Goal: Task Accomplishment & Management: Manage account settings

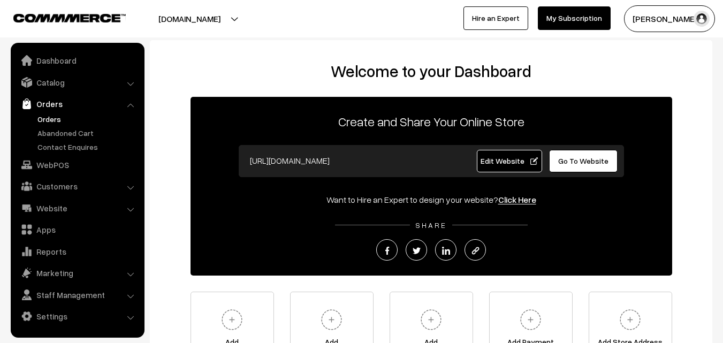
click at [47, 118] on link "Orders" at bounding box center [88, 118] width 106 height 11
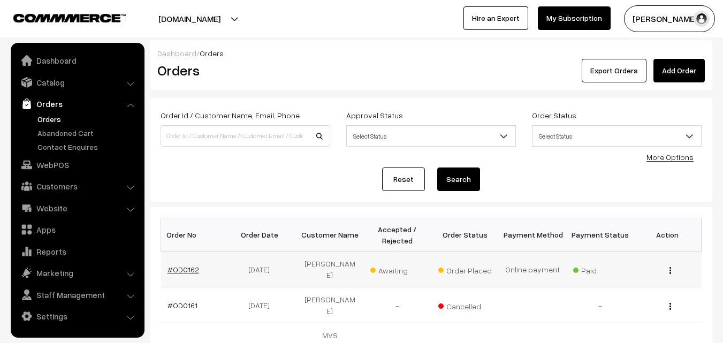
click at [188, 274] on link "#OD0162" at bounding box center [184, 269] width 32 height 9
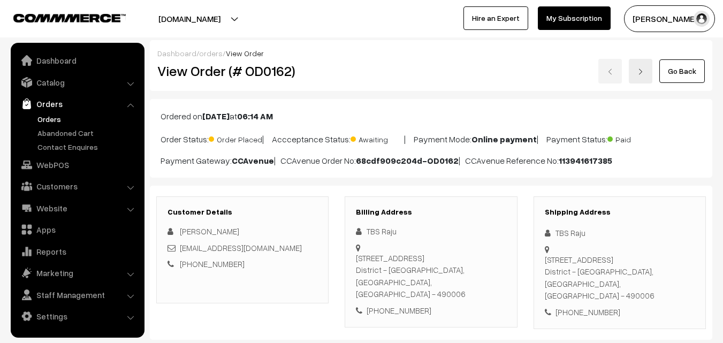
scroll to position [268, 0]
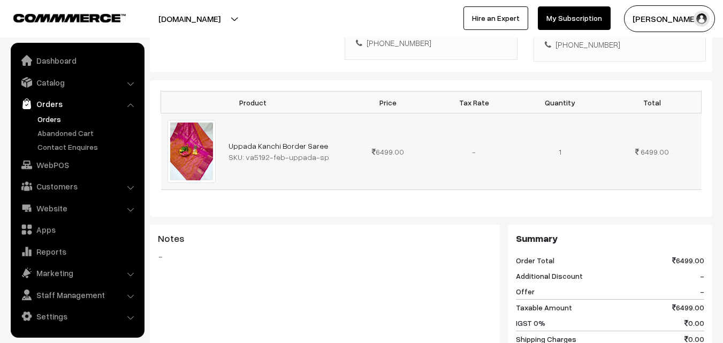
drag, startPoint x: 244, startPoint y: 147, endPoint x: 329, endPoint y: 150, distance: 85.7
click at [329, 151] on div "SKU: va5192-feb-uppada-sp" at bounding box center [284, 156] width 110 height 11
copy div "va5192-feb-uppada-sp"
click at [52, 78] on link "Catalog" at bounding box center [76, 82] width 127 height 19
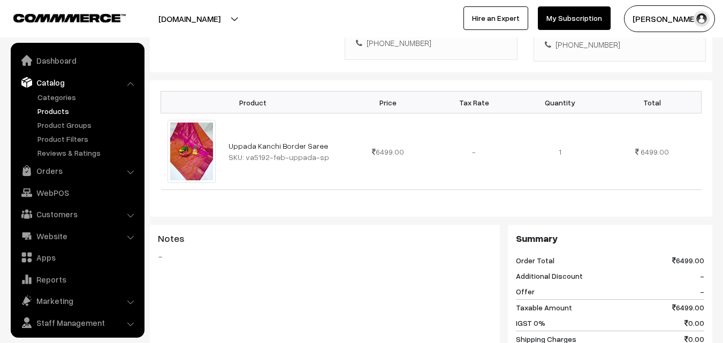
click at [55, 109] on link "Products" at bounding box center [88, 110] width 106 height 11
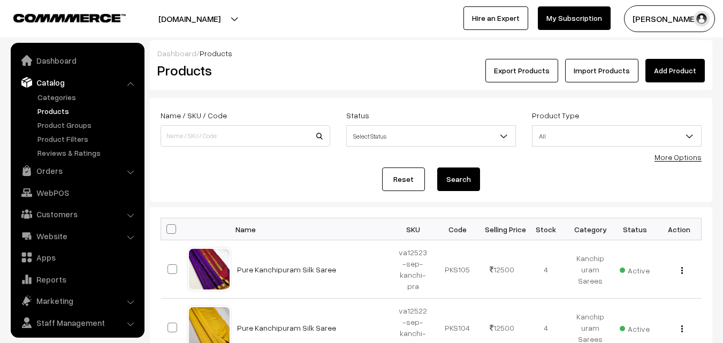
scroll to position [27, 0]
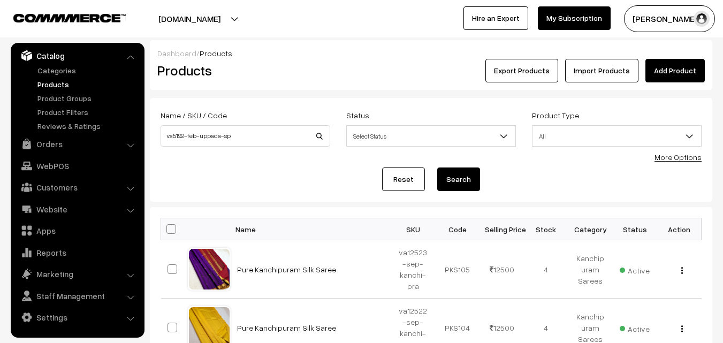
type input "va5192-feb-uppada-sp"
click at [453, 185] on button "Search" at bounding box center [458, 180] width 43 height 24
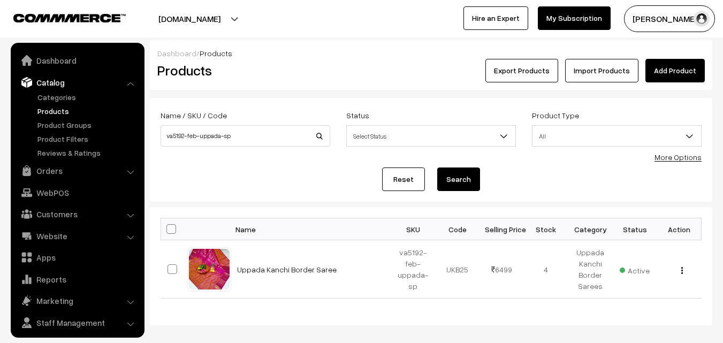
scroll to position [27, 0]
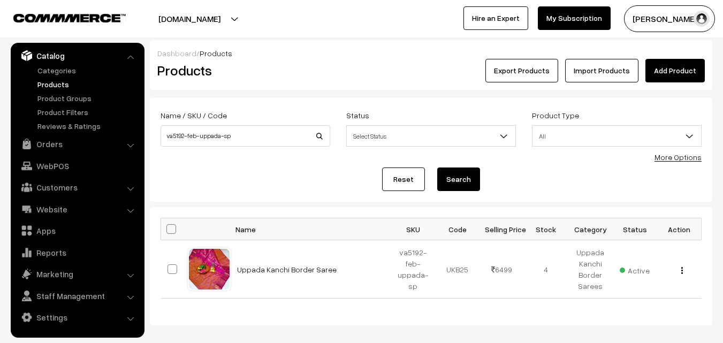
click at [58, 89] on link "Products" at bounding box center [88, 84] width 106 height 11
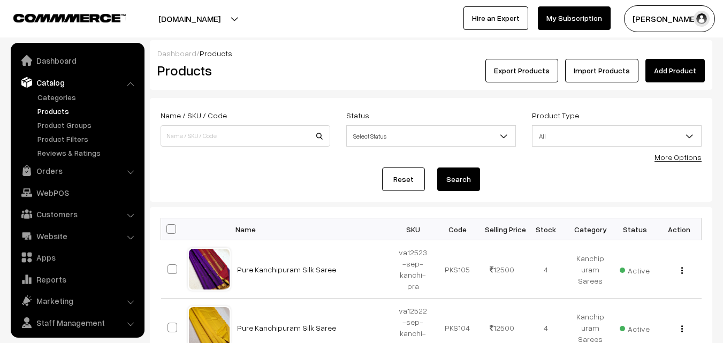
scroll to position [27, 0]
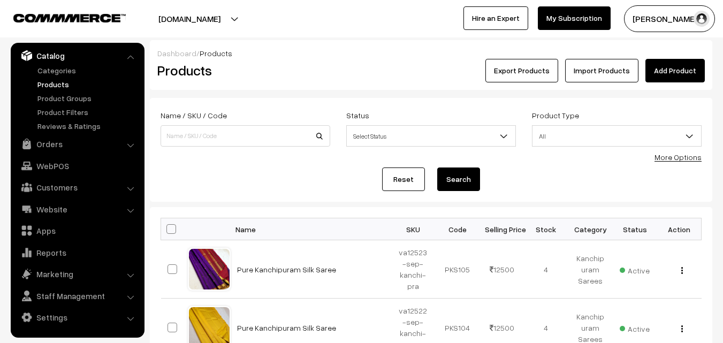
click at [58, 87] on link "Products" at bounding box center [88, 84] width 106 height 11
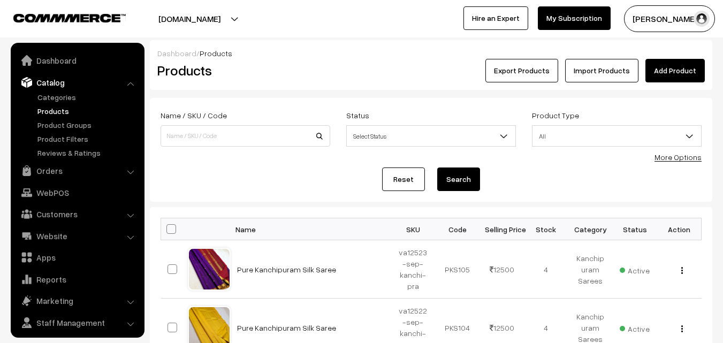
scroll to position [27, 0]
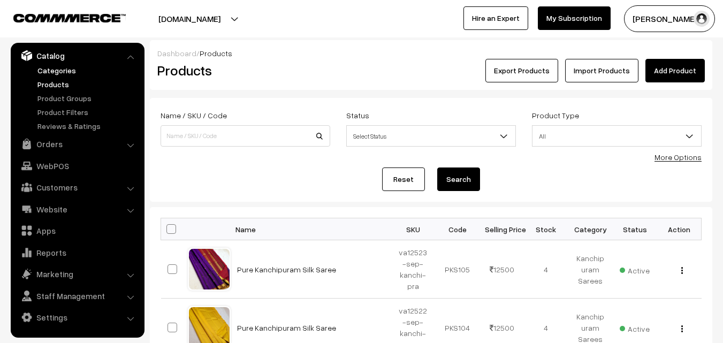
click at [45, 74] on link "Categories" at bounding box center [88, 70] width 106 height 11
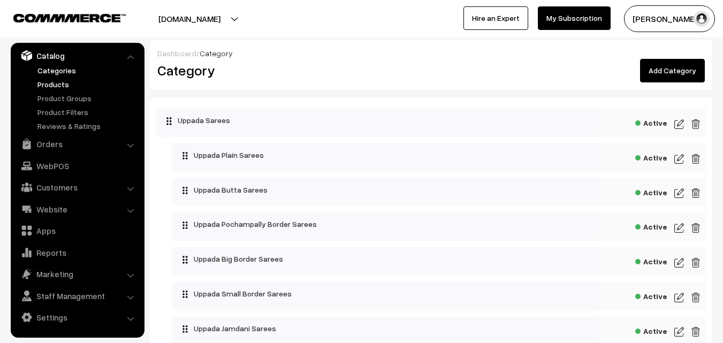
click at [63, 85] on link "Products" at bounding box center [88, 84] width 106 height 11
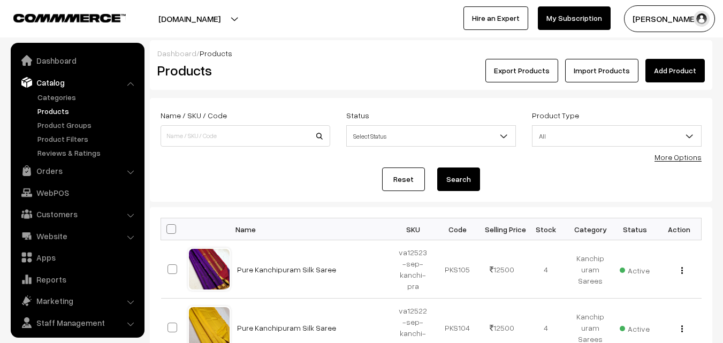
scroll to position [27, 0]
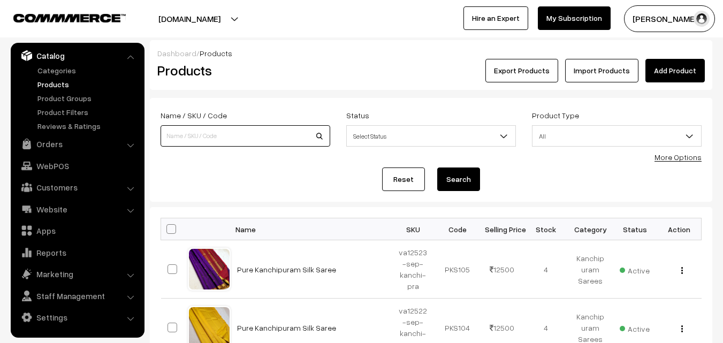
click at [194, 133] on input at bounding box center [246, 135] width 170 height 21
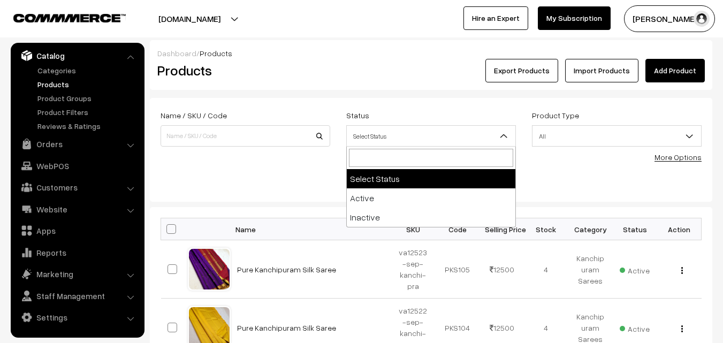
click at [424, 139] on span "Select Status" at bounding box center [431, 136] width 169 height 19
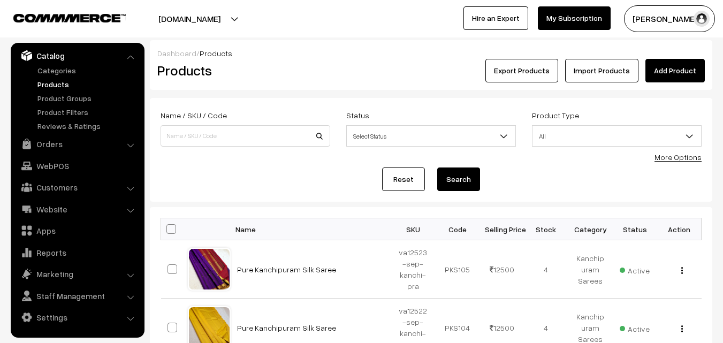
click at [675, 157] on link "More Options" at bounding box center [678, 157] width 47 height 9
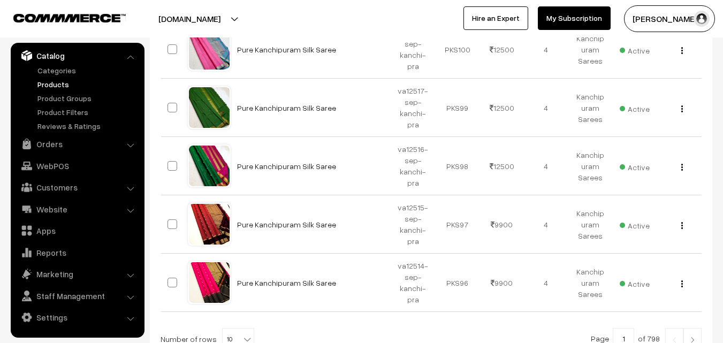
scroll to position [692, 0]
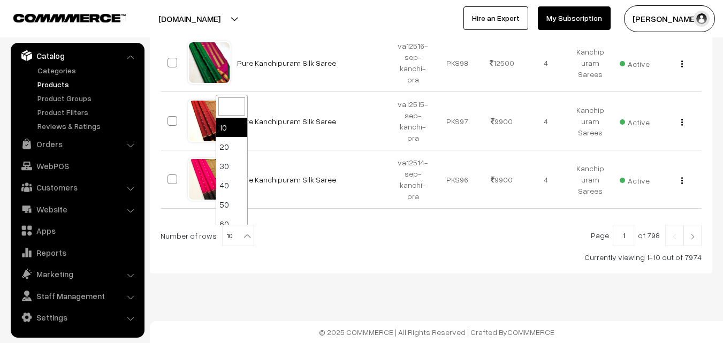
click at [242, 238] on b at bounding box center [247, 236] width 11 height 11
select select "100"
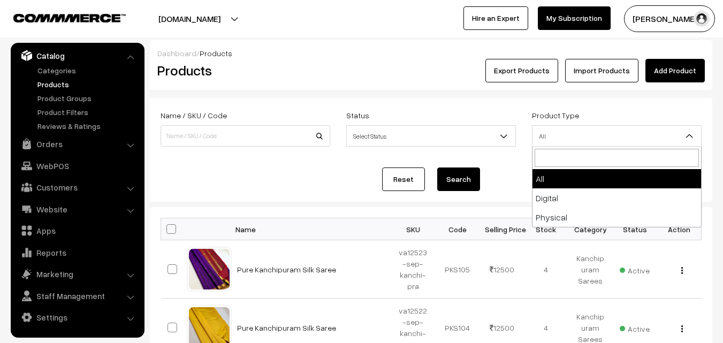
click at [692, 137] on b at bounding box center [689, 136] width 11 height 11
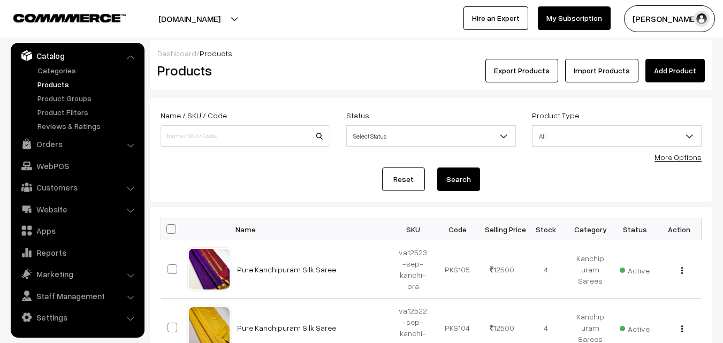
click at [616, 112] on div "Product Type All Digital Physical All" at bounding box center [617, 128] width 170 height 38
click at [679, 158] on link "More Options" at bounding box center [678, 157] width 47 height 9
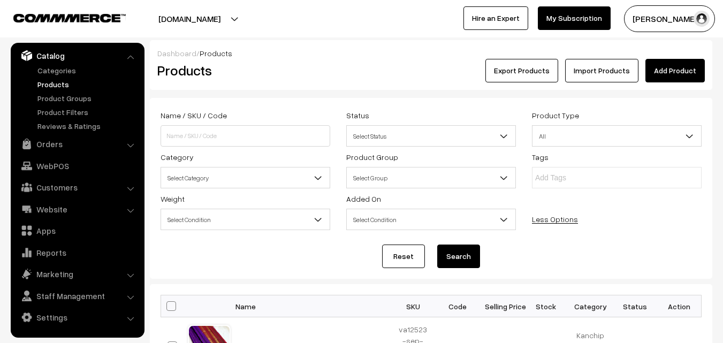
click at [281, 175] on span "Select Category" at bounding box center [245, 178] width 169 height 19
click at [384, 175] on span "Select Group" at bounding box center [431, 178] width 169 height 19
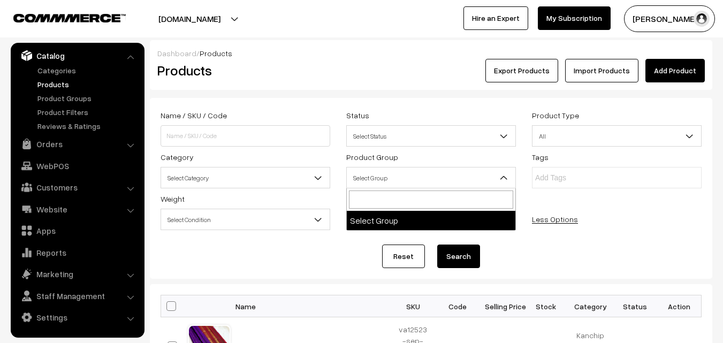
click at [384, 175] on span "Select Group" at bounding box center [431, 178] width 169 height 19
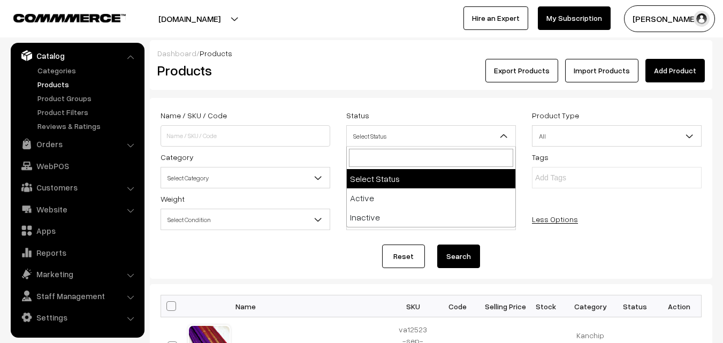
click at [421, 133] on span "Select Status" at bounding box center [431, 136] width 169 height 19
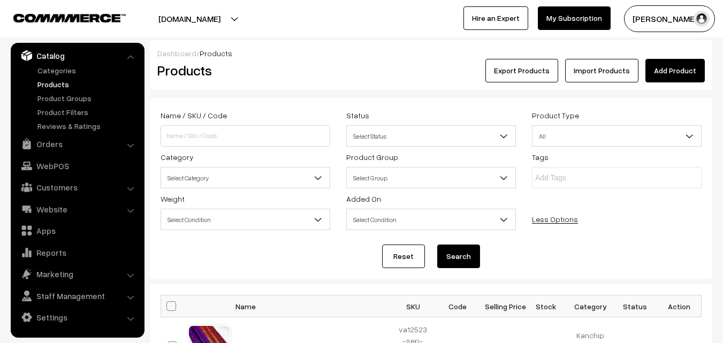
click at [421, 133] on span "Select Status" at bounding box center [431, 136] width 169 height 19
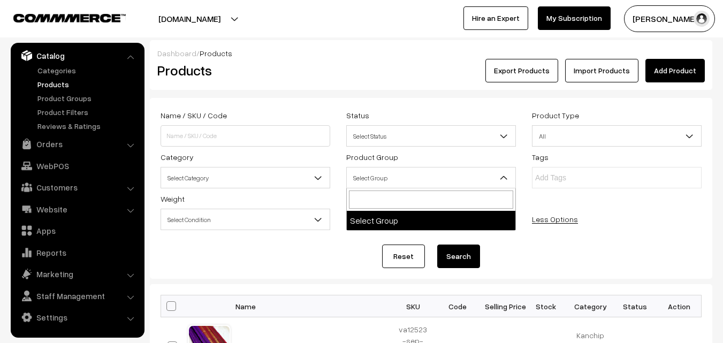
click at [434, 171] on span "Select Group" at bounding box center [431, 178] width 169 height 19
click at [429, 172] on span "Select Group" at bounding box center [431, 178] width 169 height 19
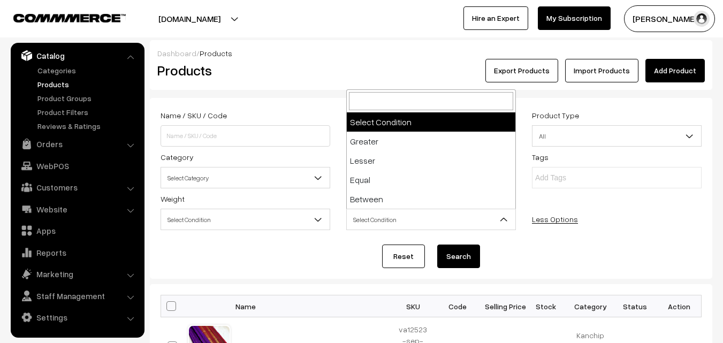
click at [434, 220] on span "Select Condition" at bounding box center [431, 219] width 169 height 19
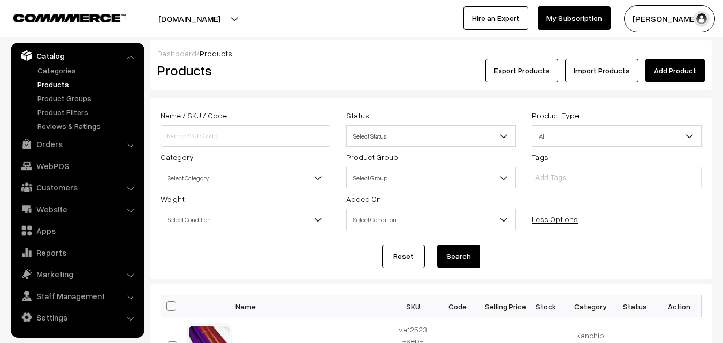
click at [434, 220] on span "Select Condition" at bounding box center [431, 219] width 169 height 19
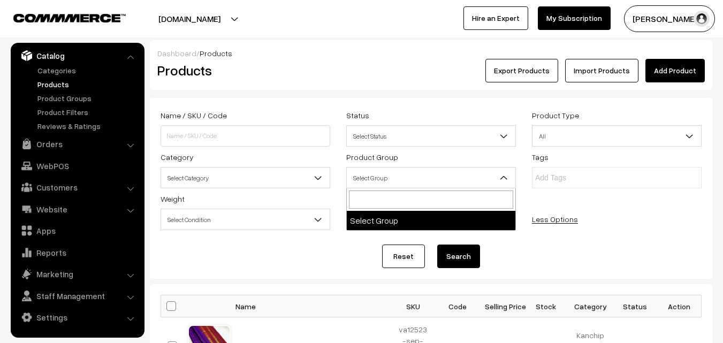
click at [432, 179] on span "Select Group" at bounding box center [431, 178] width 169 height 19
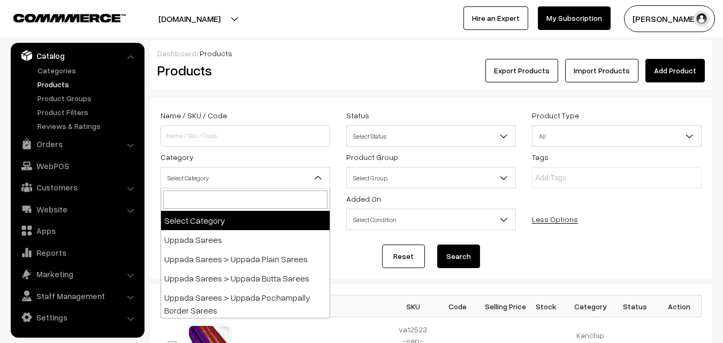
click at [315, 178] on b at bounding box center [318, 177] width 11 height 11
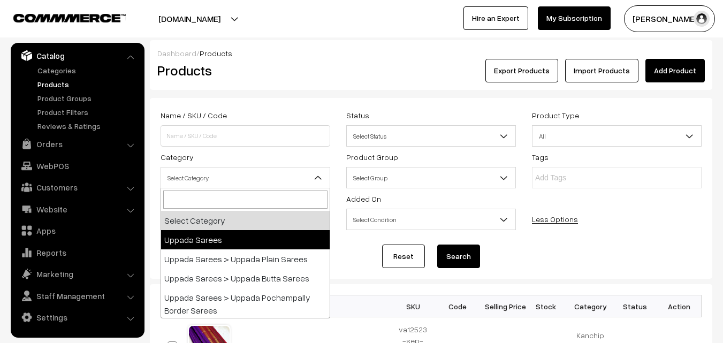
select select "1"
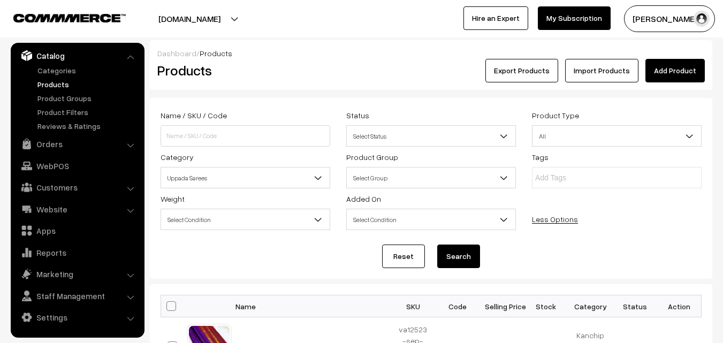
click at [459, 254] on button "Search" at bounding box center [458, 257] width 43 height 24
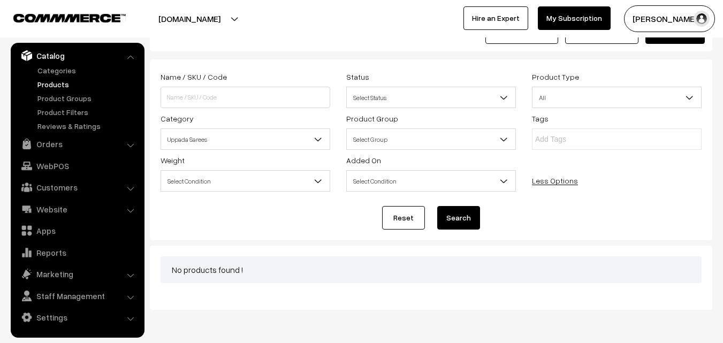
scroll to position [21, 0]
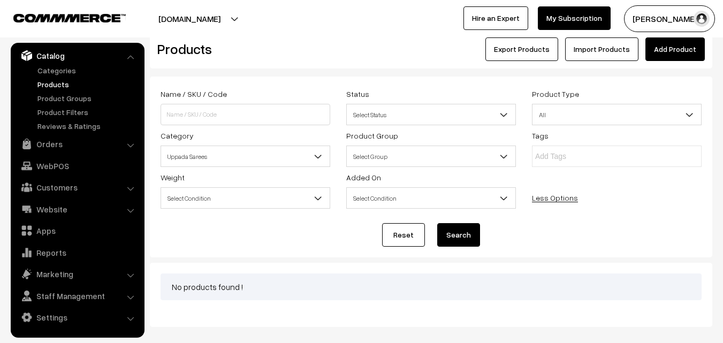
click at [318, 154] on b at bounding box center [318, 156] width 11 height 11
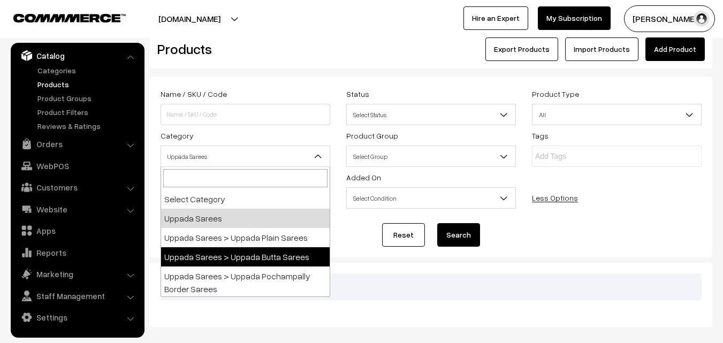
select select "7"
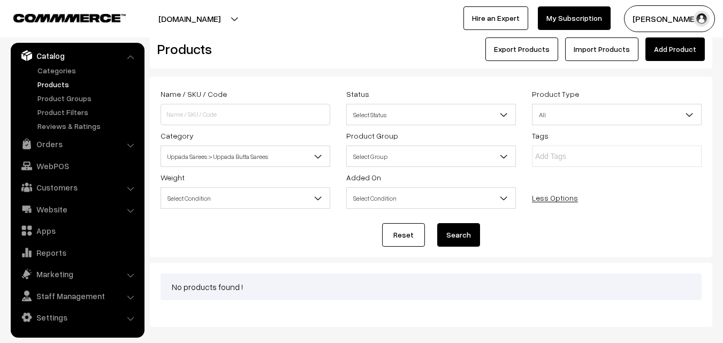
click at [469, 236] on button "Search" at bounding box center [458, 235] width 43 height 24
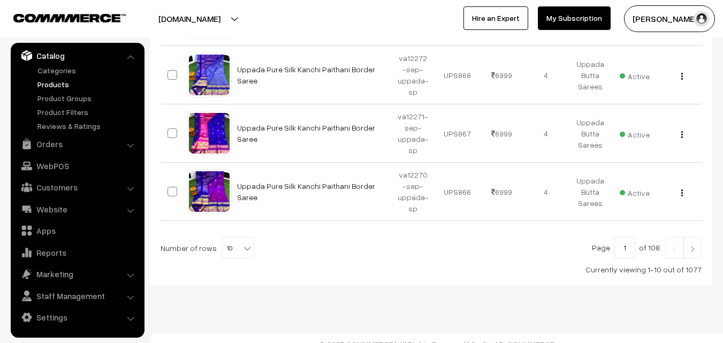
scroll to position [692, 0]
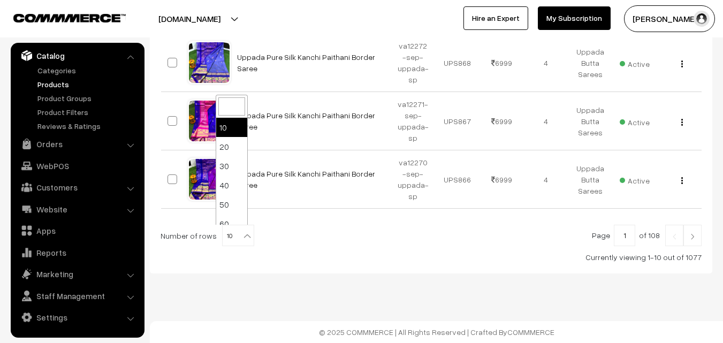
click at [242, 236] on b at bounding box center [247, 236] width 11 height 11
select select "100"
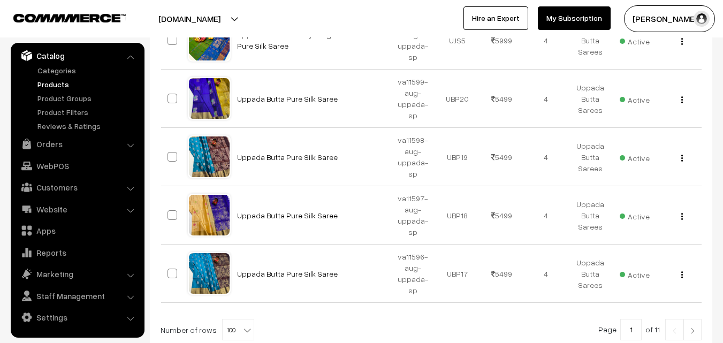
scroll to position [5943, 0]
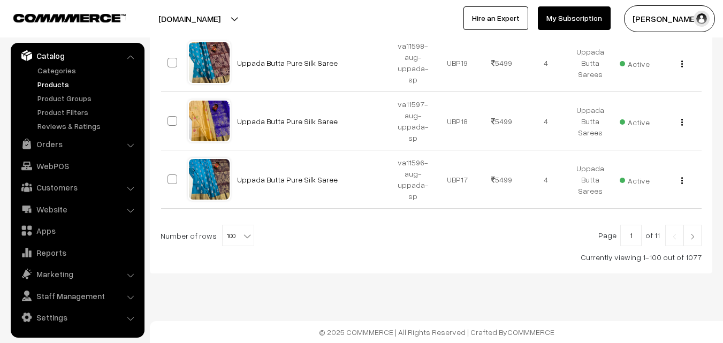
click at [689, 237] on img at bounding box center [693, 236] width 10 height 6
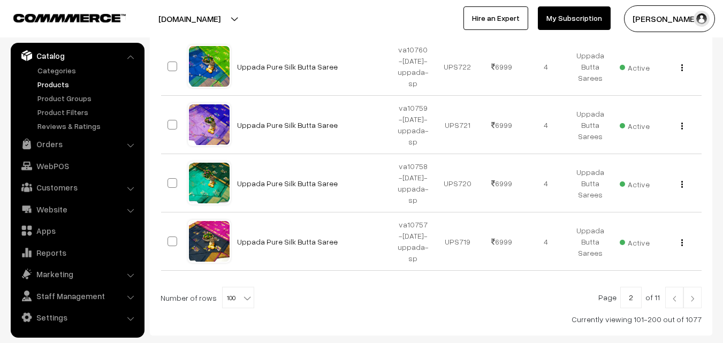
scroll to position [5943, 0]
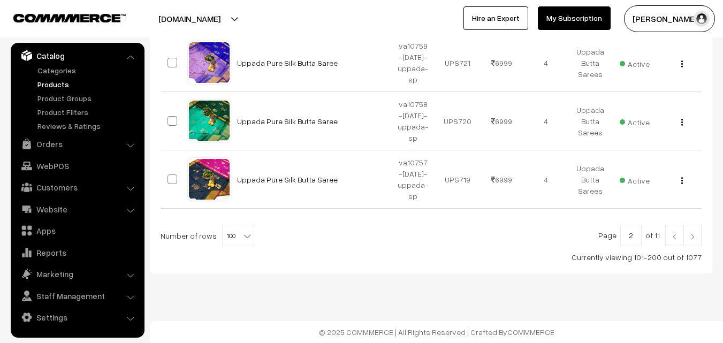
click at [692, 236] on img at bounding box center [693, 236] width 10 height 6
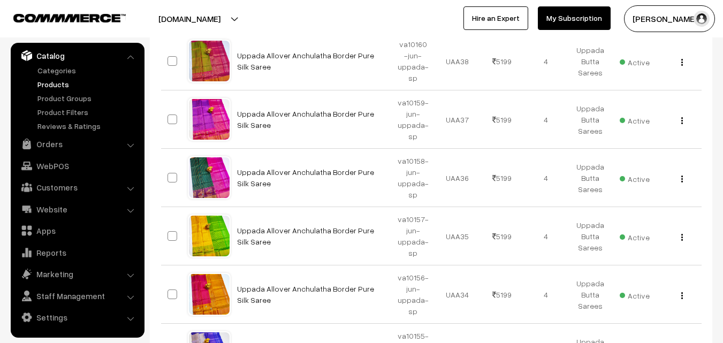
scroll to position [5943, 0]
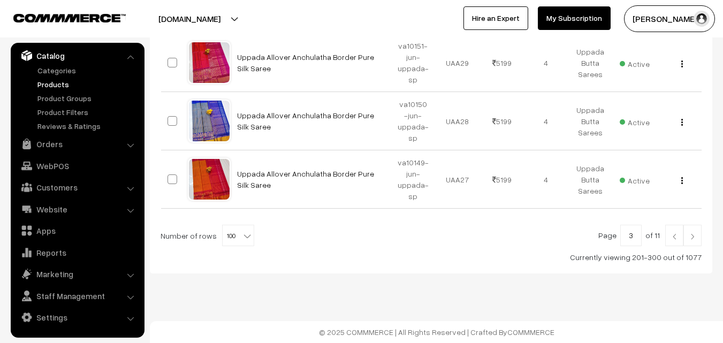
click at [692, 237] on img at bounding box center [693, 236] width 10 height 6
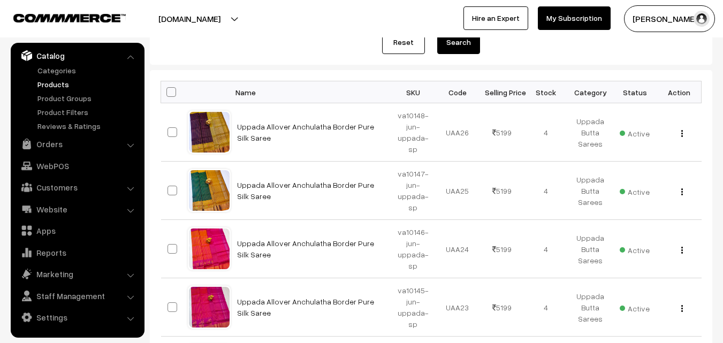
scroll to position [5943, 0]
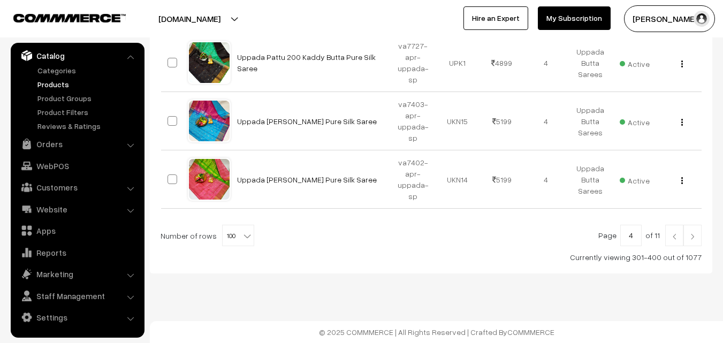
click at [692, 233] on link at bounding box center [693, 235] width 18 height 21
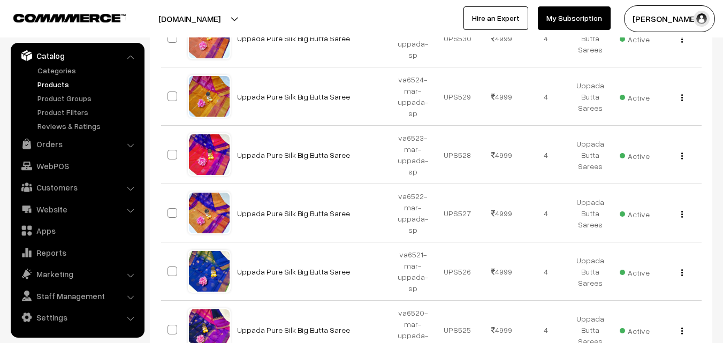
scroll to position [6000, 0]
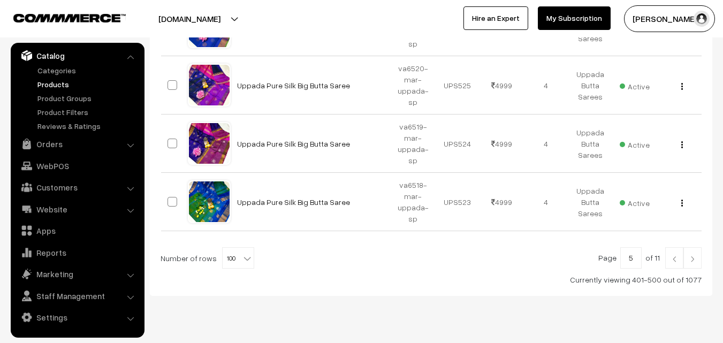
click at [693, 256] on img at bounding box center [693, 259] width 10 height 6
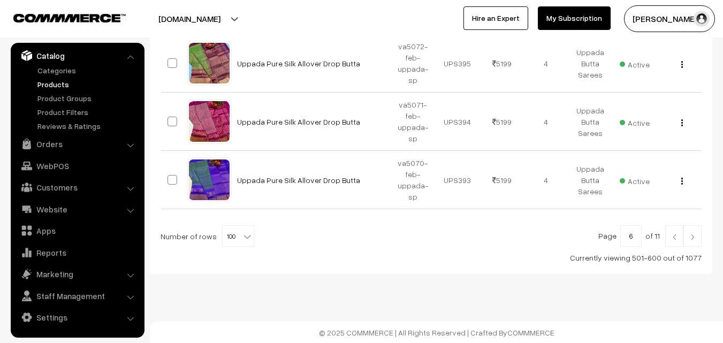
scroll to position [5943, 0]
click at [693, 239] on img at bounding box center [693, 236] width 10 height 6
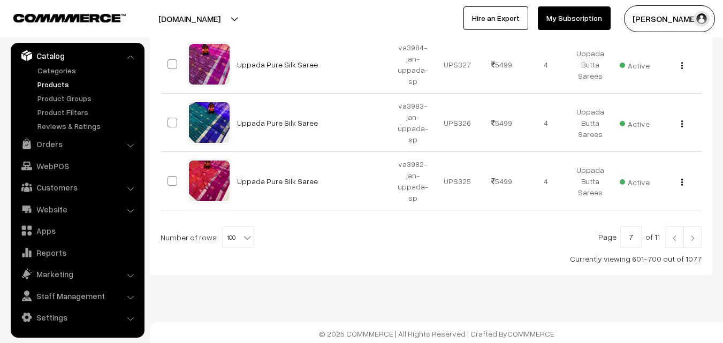
scroll to position [5943, 0]
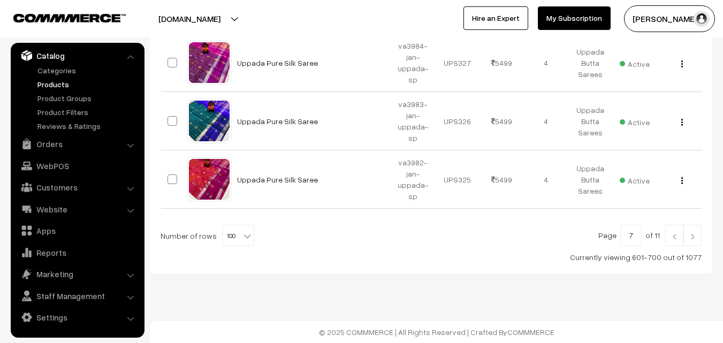
click at [693, 236] on img at bounding box center [693, 236] width 10 height 6
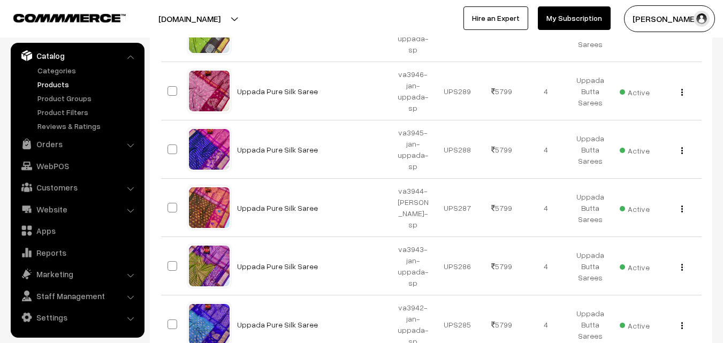
scroll to position [5943, 0]
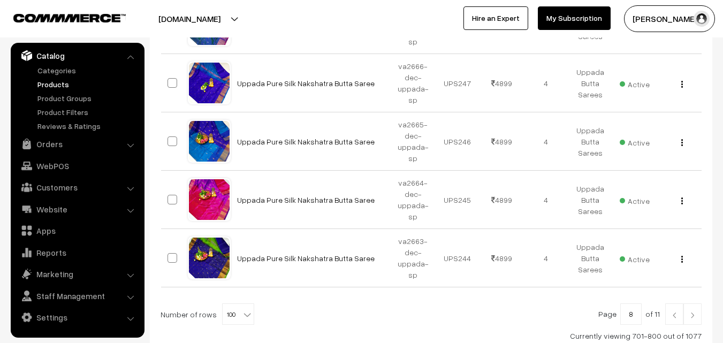
click at [694, 312] on img at bounding box center [693, 315] width 10 height 6
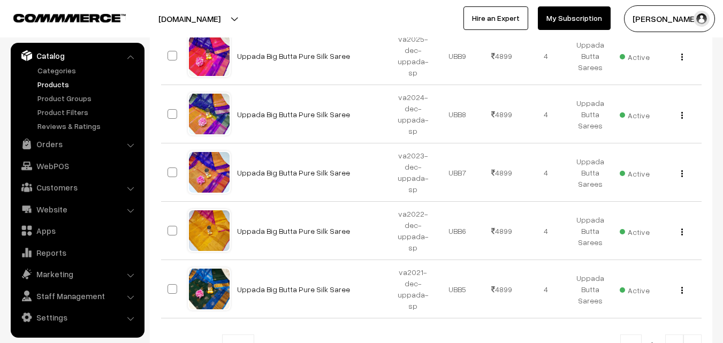
scroll to position [5943, 0]
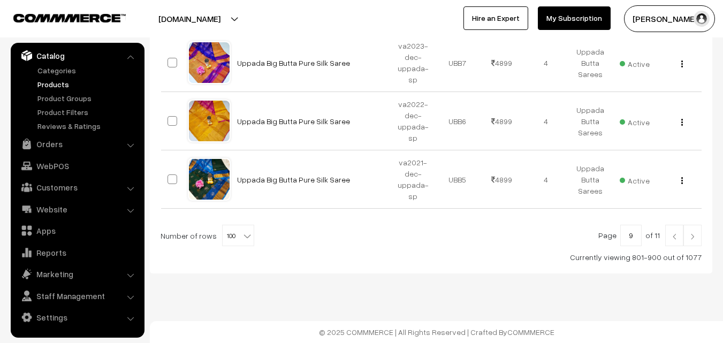
click at [694, 238] on img at bounding box center [693, 236] width 10 height 6
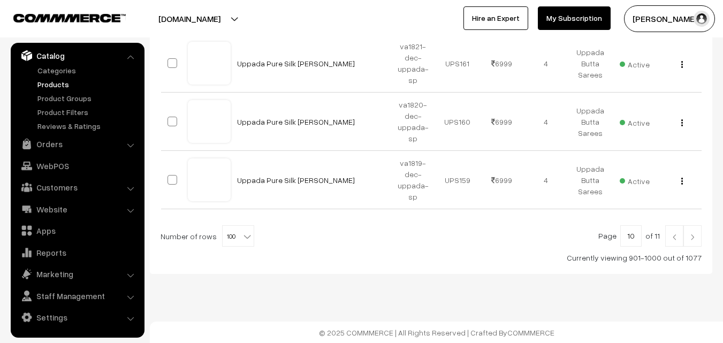
scroll to position [5943, 0]
click at [692, 238] on img at bounding box center [693, 236] width 10 height 6
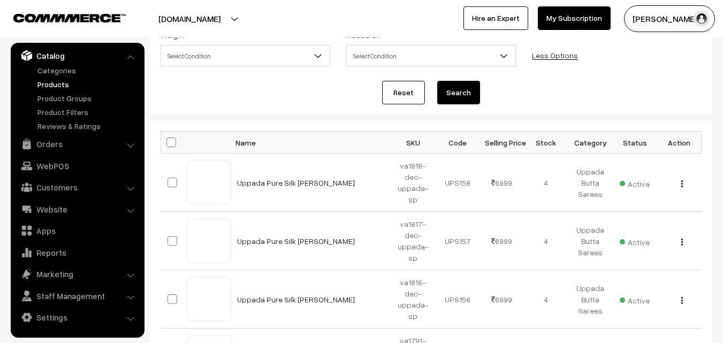
scroll to position [268, 0]
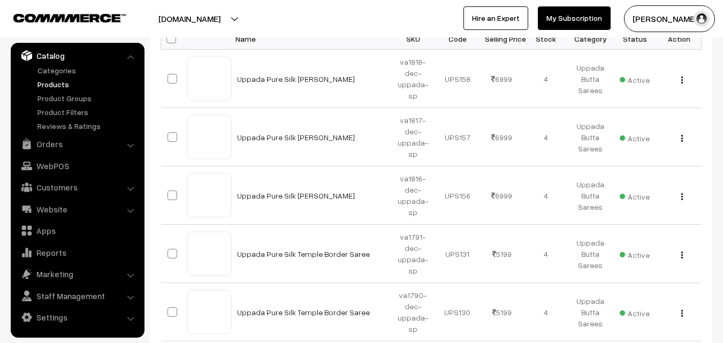
click at [169, 40] on span at bounding box center [171, 39] width 10 height 10
click at [168, 40] on input "checkbox" at bounding box center [164, 38] width 7 height 7
checkbox input "true"
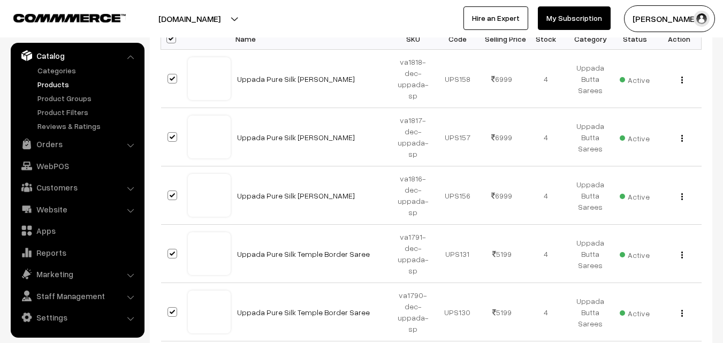
checkbox input "true"
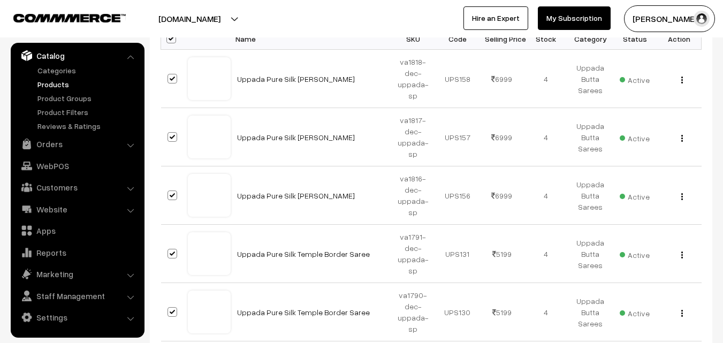
checkbox input "true"
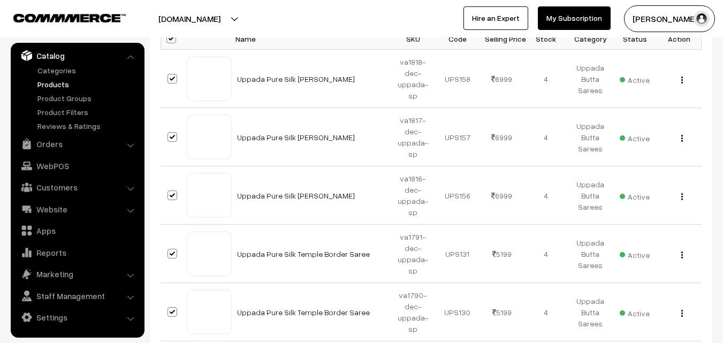
checkbox input "true"
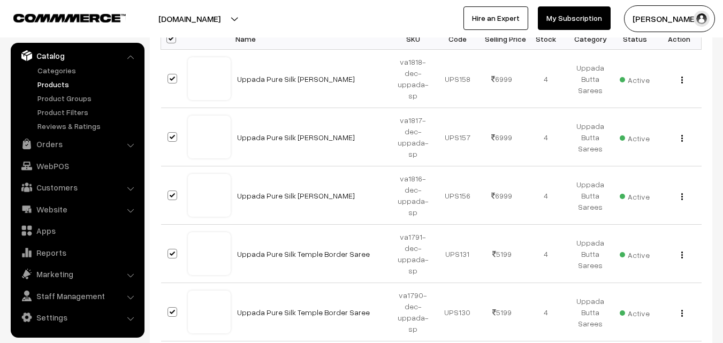
checkbox input "true"
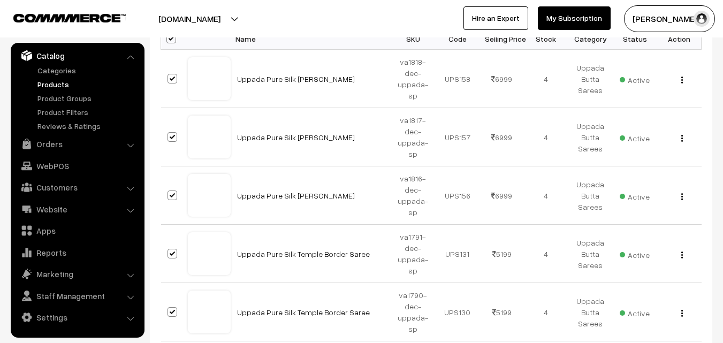
checkbox input "true"
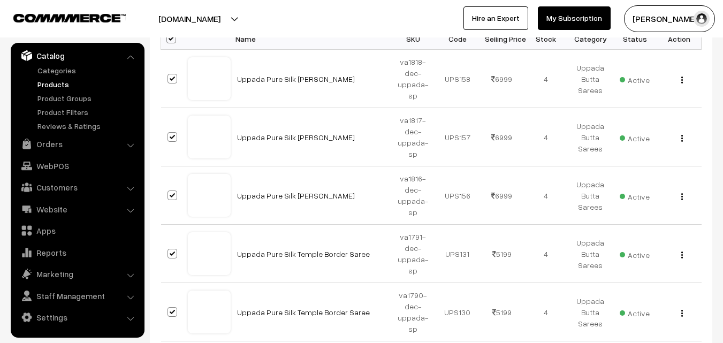
checkbox input "true"
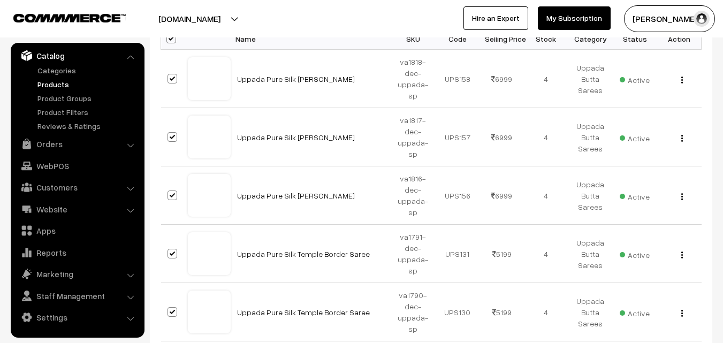
checkbox input "true"
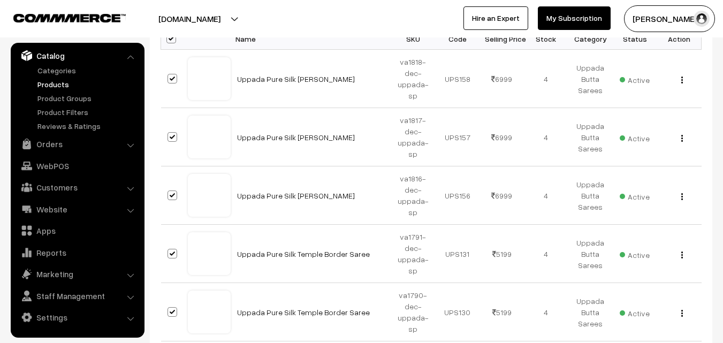
checkbox input "true"
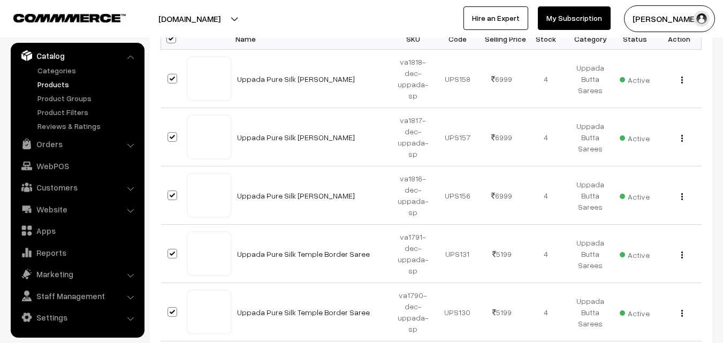
checkbox input "true"
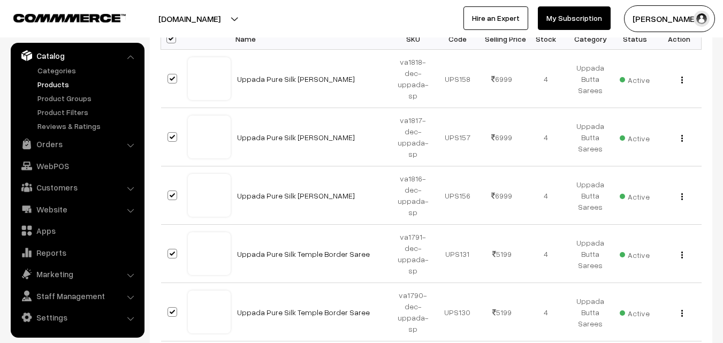
checkbox input "true"
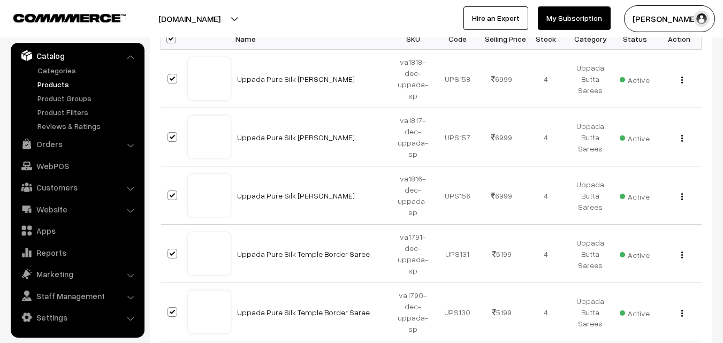
checkbox input "true"
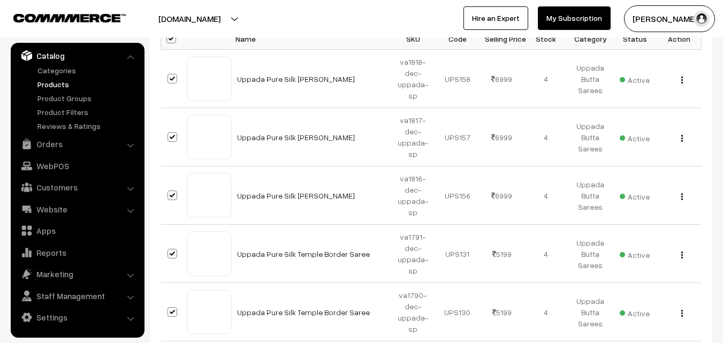
checkbox input "true"
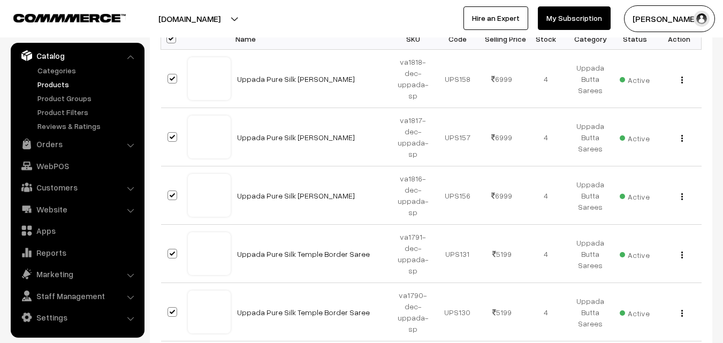
checkbox input "true"
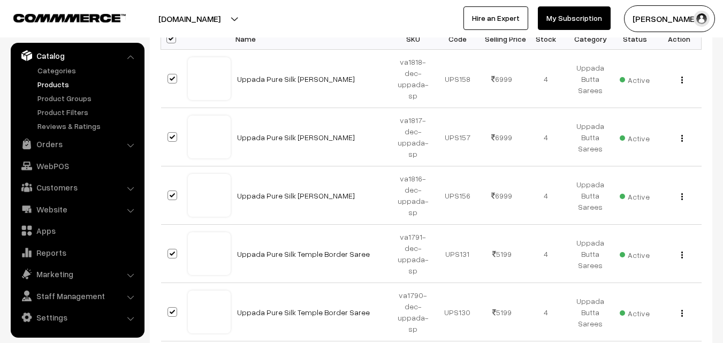
checkbox input "true"
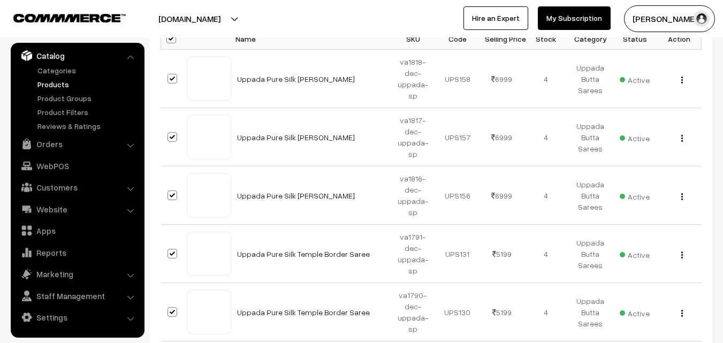
checkbox input "true"
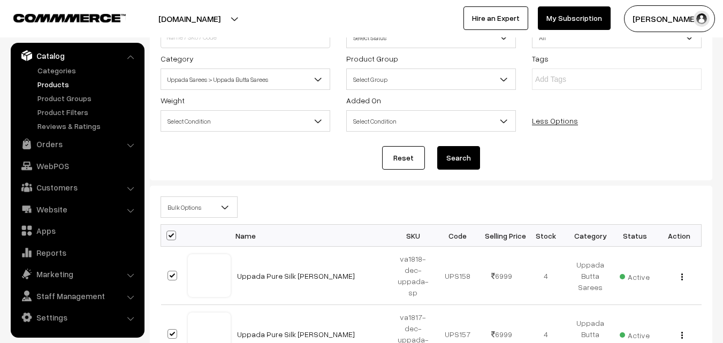
scroll to position [33, 0]
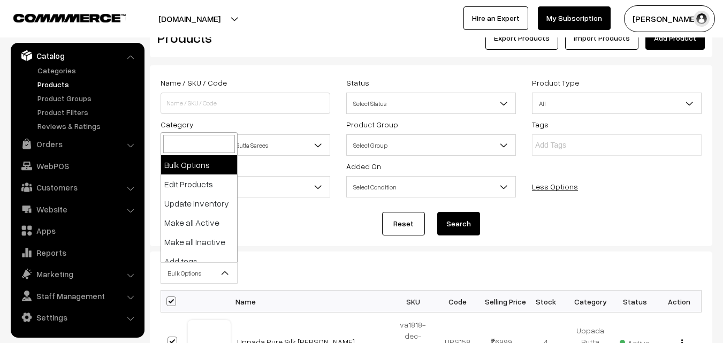
click at [222, 276] on b at bounding box center [225, 273] width 11 height 11
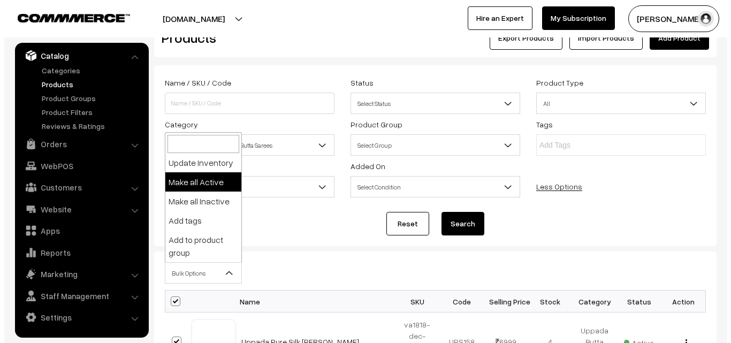
scroll to position [79, 0]
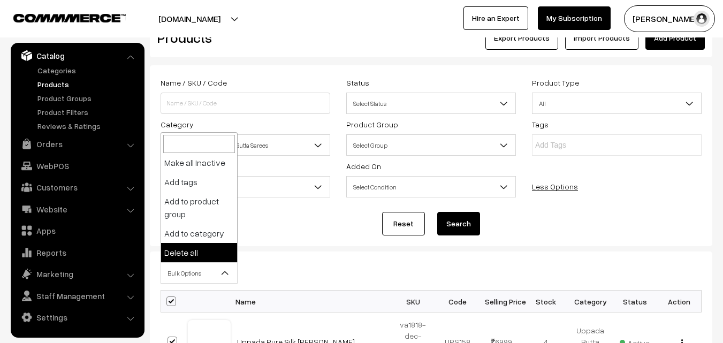
select select "delete"
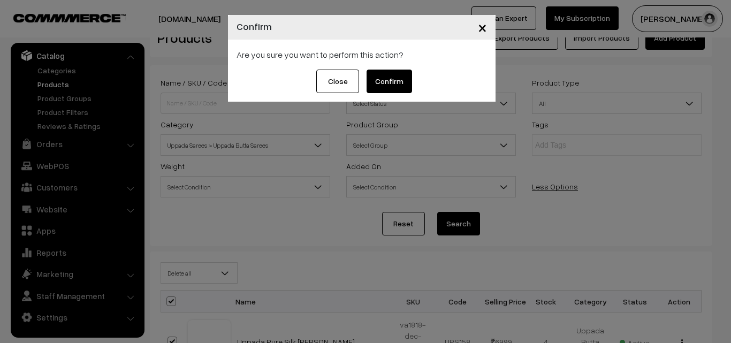
click at [398, 86] on button "Confirm" at bounding box center [389, 82] width 45 height 24
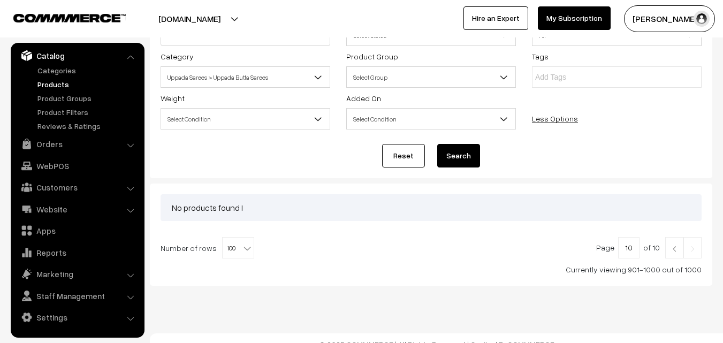
scroll to position [113, 0]
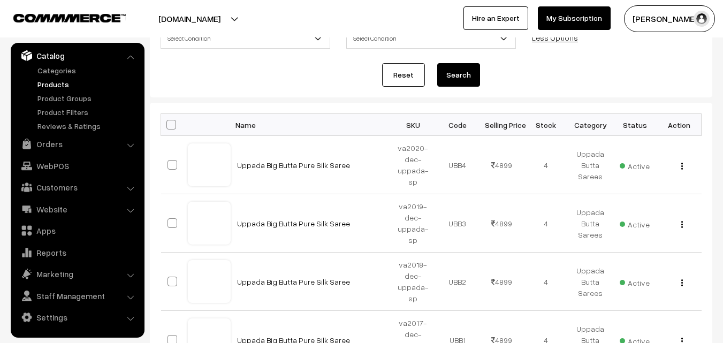
scroll to position [162, 0]
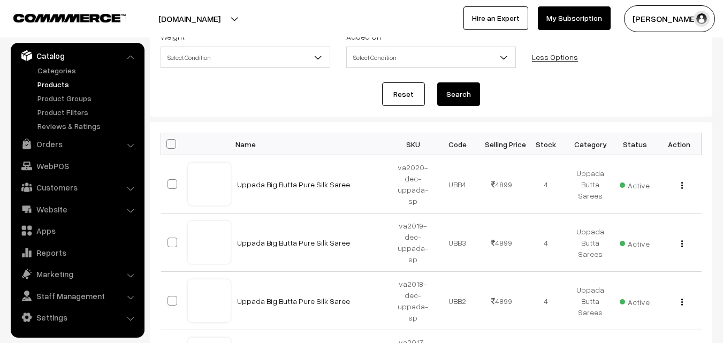
click at [167, 141] on span at bounding box center [171, 144] width 10 height 10
click at [167, 141] on input "checkbox" at bounding box center [164, 143] width 7 height 7
checkbox input "true"
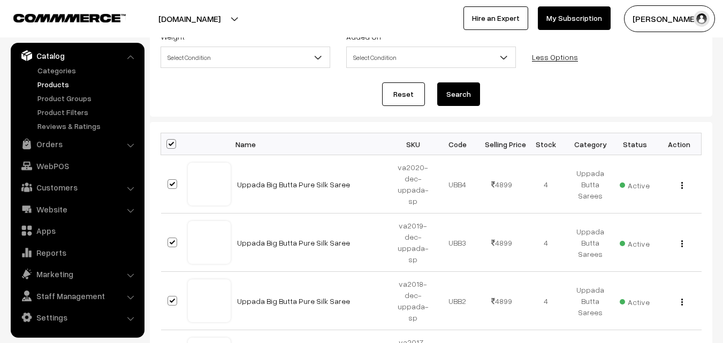
checkbox input "true"
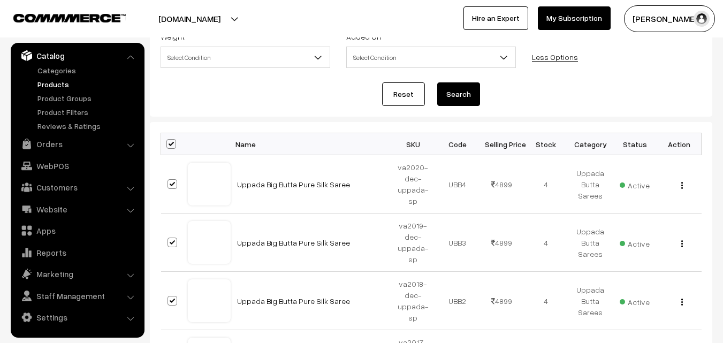
checkbox input "true"
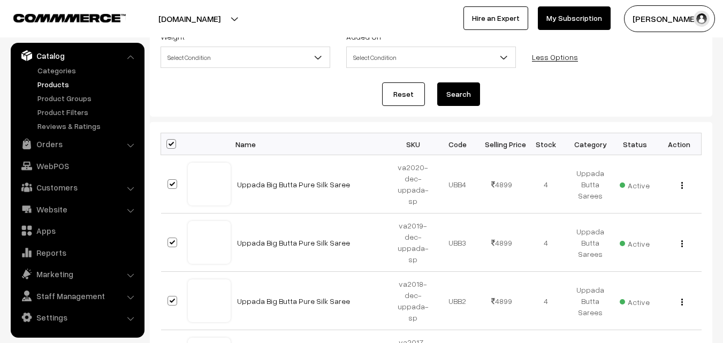
checkbox input "true"
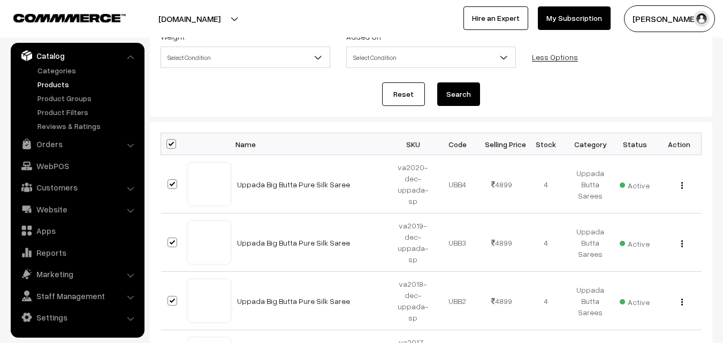
checkbox input "true"
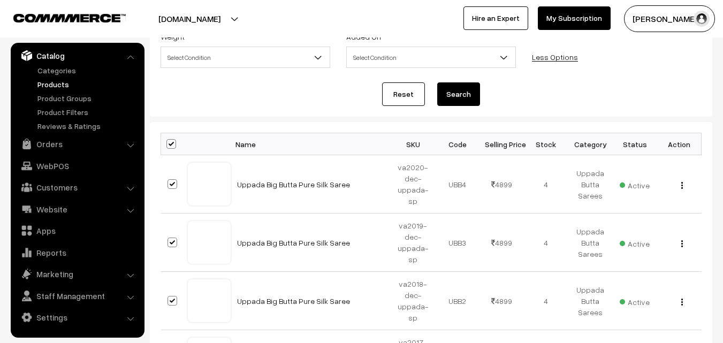
checkbox input "true"
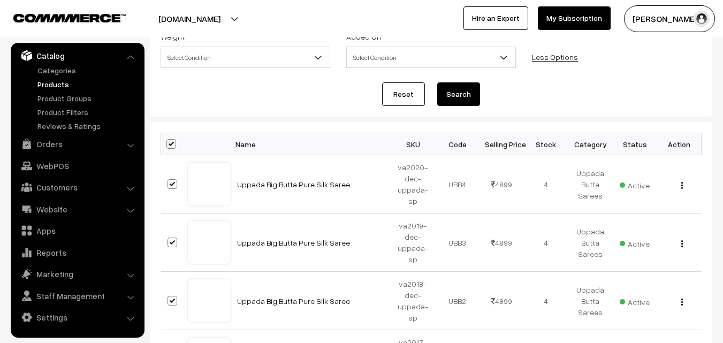
checkbox input "true"
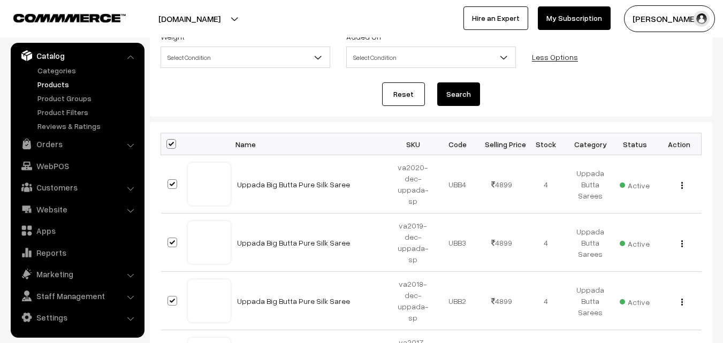
checkbox input "true"
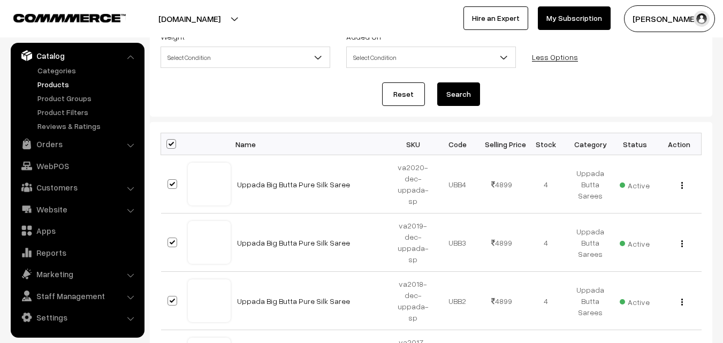
checkbox input "true"
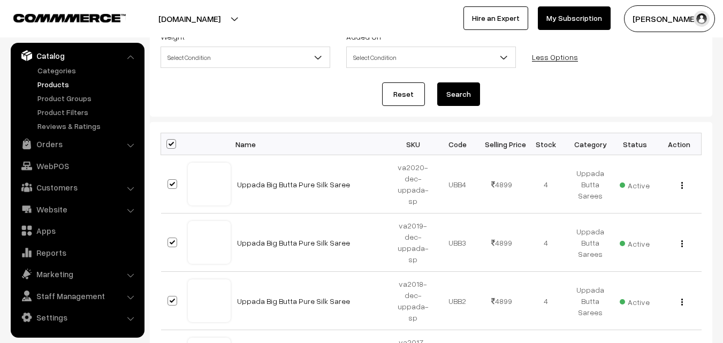
checkbox input "true"
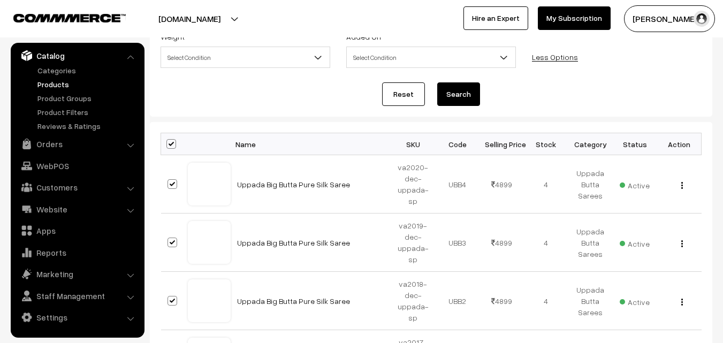
checkbox input "true"
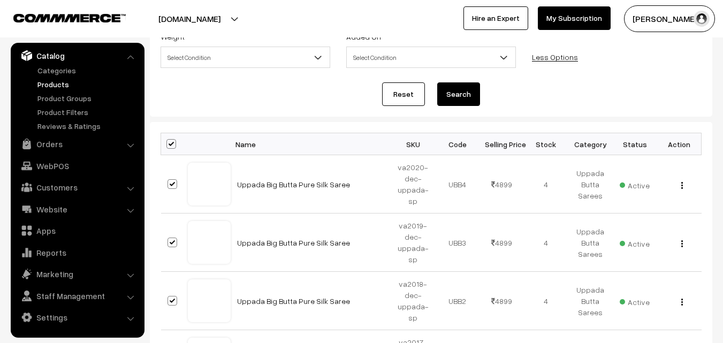
checkbox input "true"
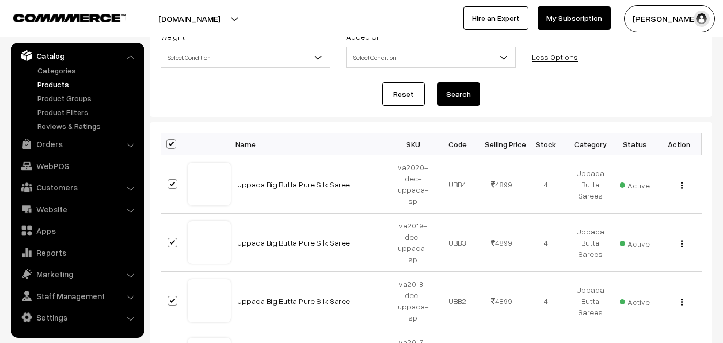
checkbox input "true"
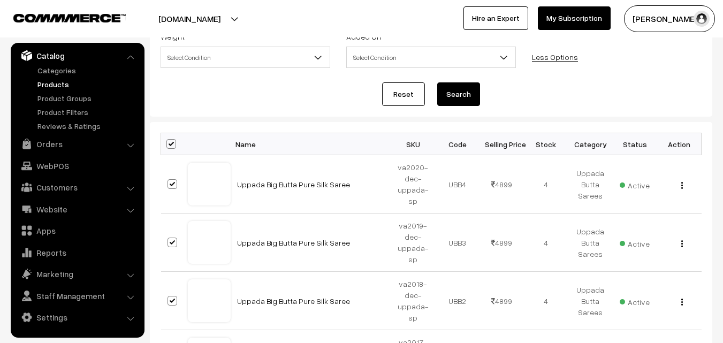
checkbox input "true"
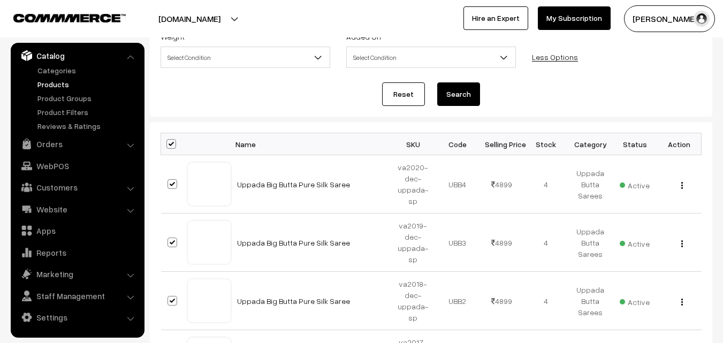
checkbox input "true"
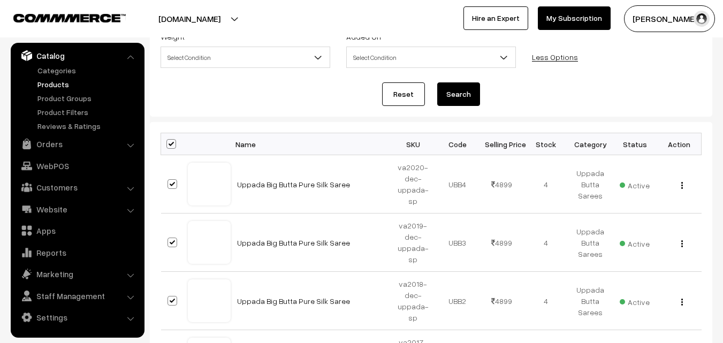
checkbox input "true"
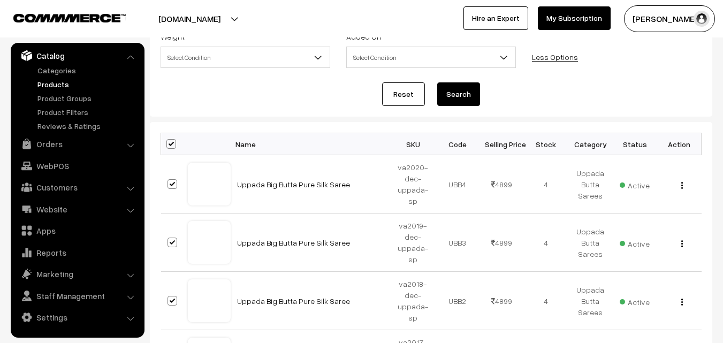
checkbox input "true"
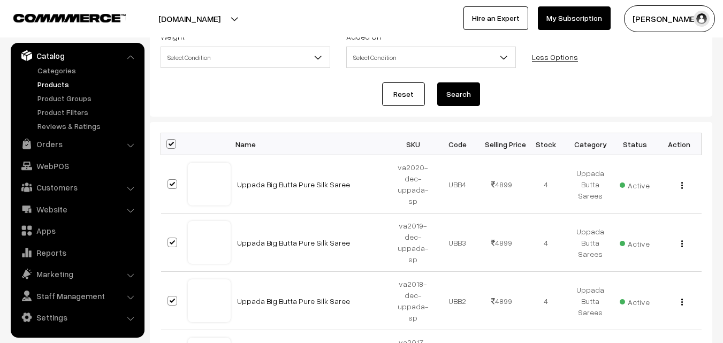
checkbox input "true"
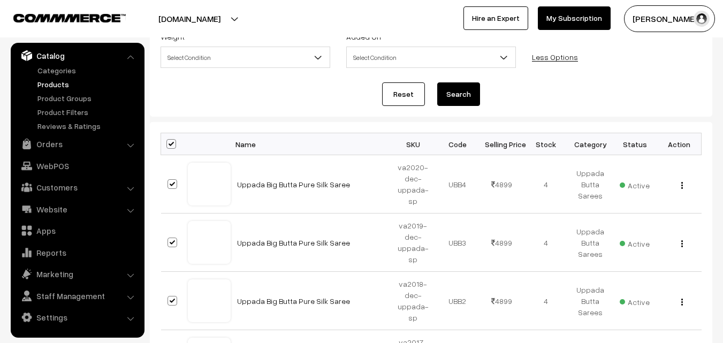
checkbox input "true"
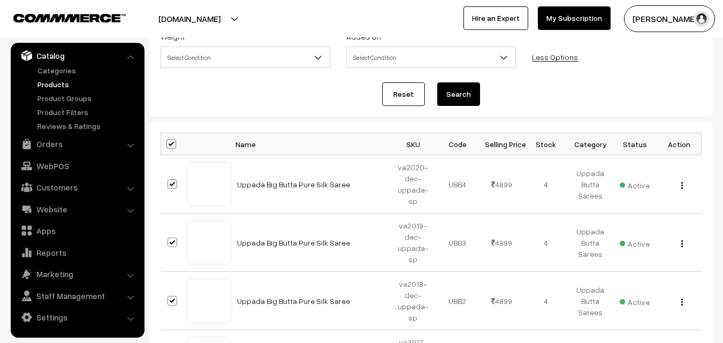
checkbox input "true"
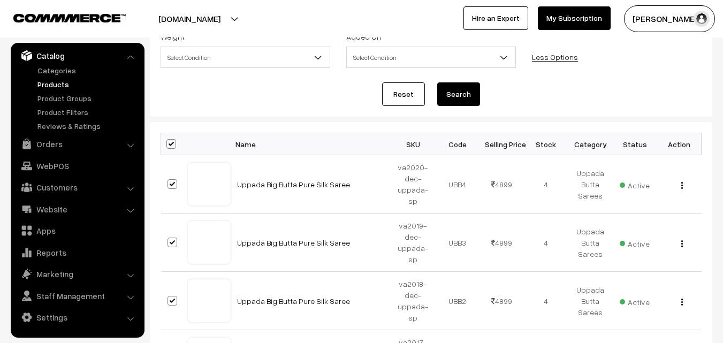
checkbox input "true"
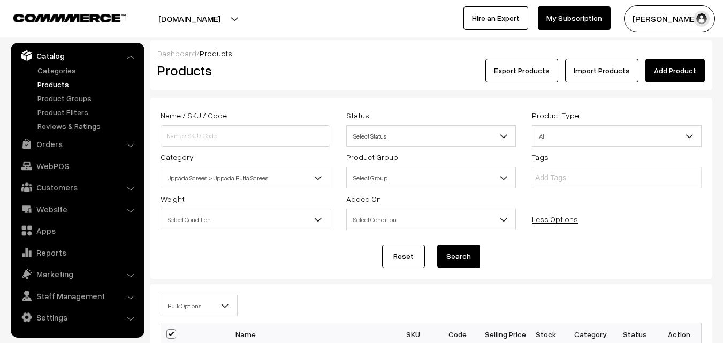
scroll to position [161, 0]
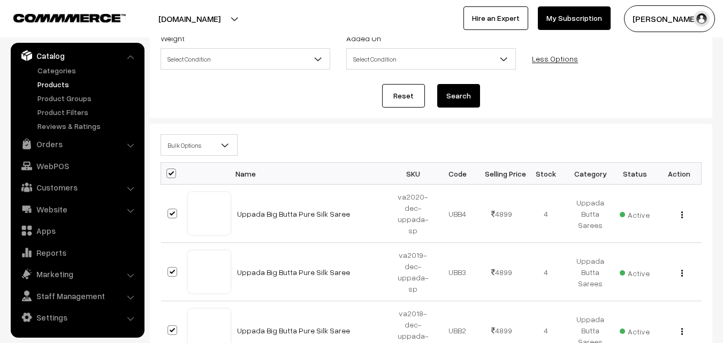
click at [224, 148] on b at bounding box center [225, 145] width 11 height 11
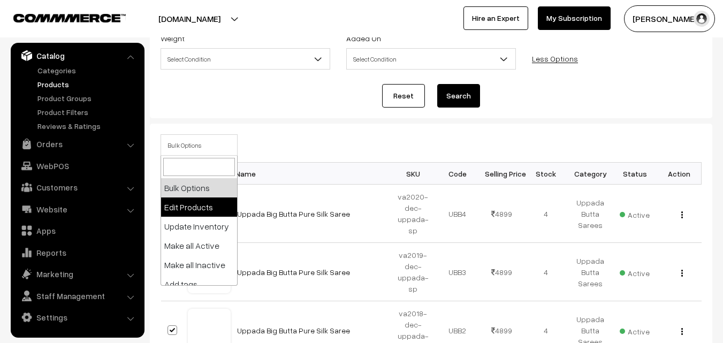
scroll to position [79, 0]
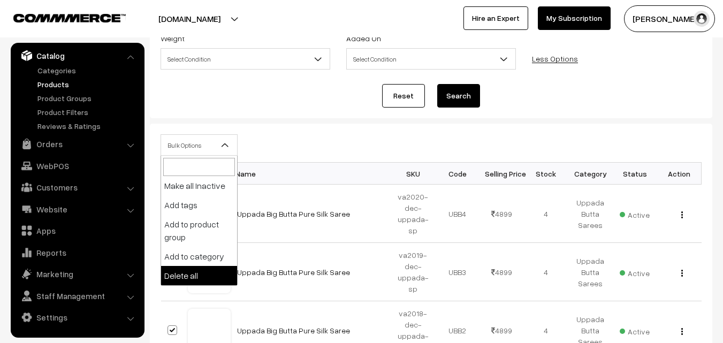
select select "delete"
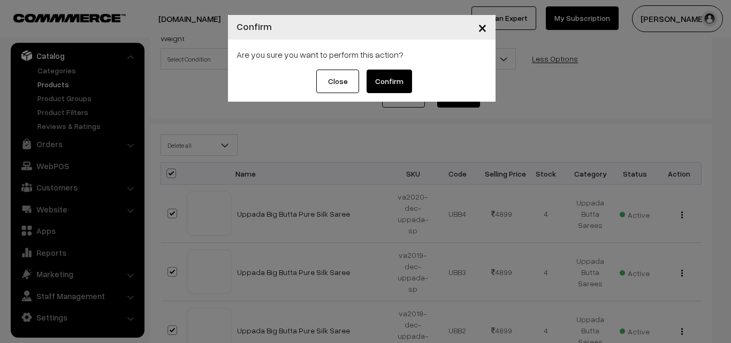
click at [380, 79] on button "Confirm" at bounding box center [389, 82] width 45 height 24
click at [324, 85] on button "Close" at bounding box center [329, 82] width 43 height 24
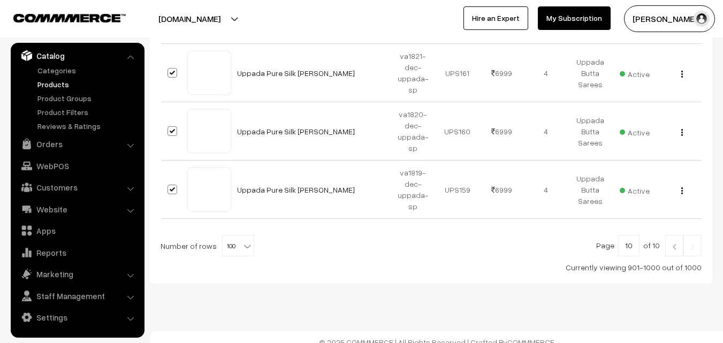
scroll to position [5971, 0]
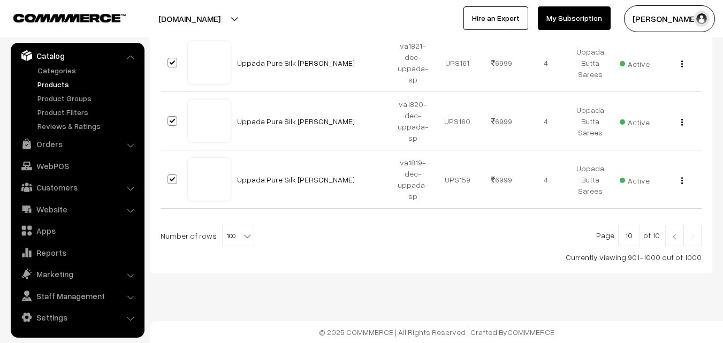
click at [673, 237] on img at bounding box center [675, 236] width 10 height 6
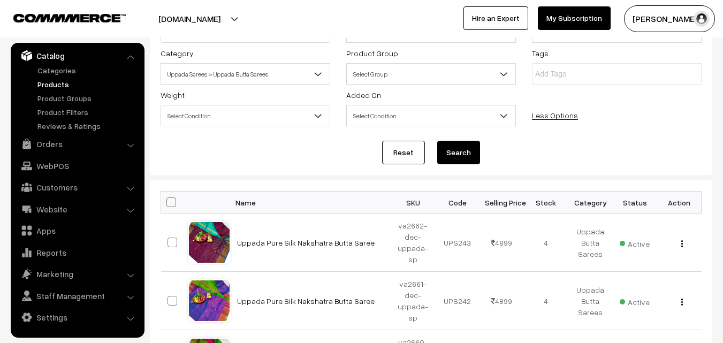
scroll to position [107, 0]
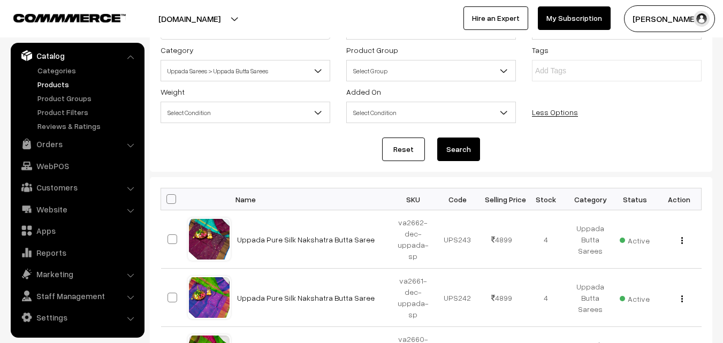
click at [171, 198] on span at bounding box center [171, 199] width 10 height 10
click at [168, 198] on input "checkbox" at bounding box center [164, 198] width 7 height 7
checkbox input "true"
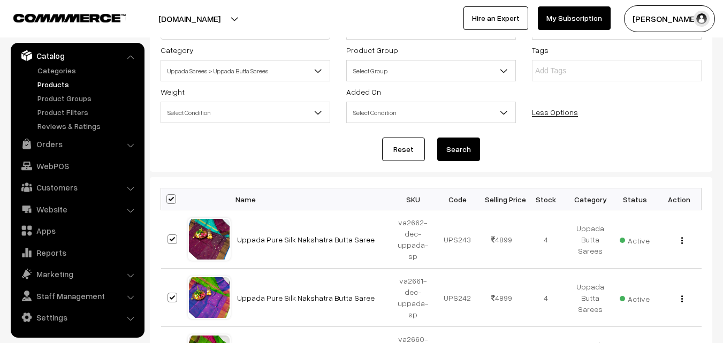
checkbox input "true"
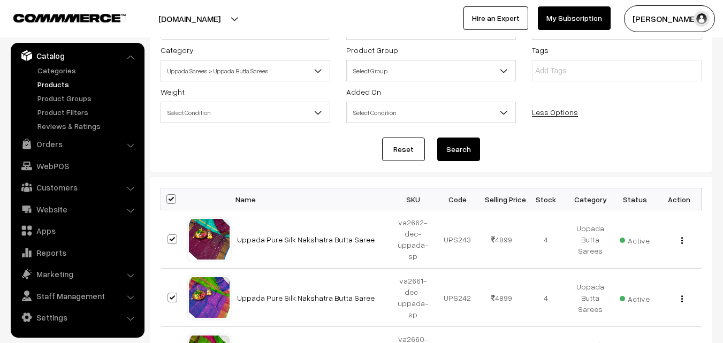
checkbox input "true"
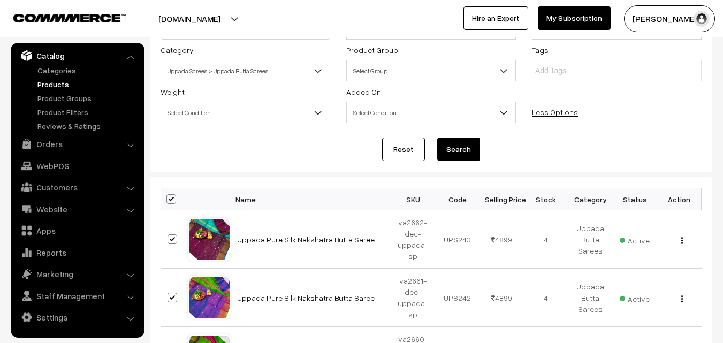
checkbox input "true"
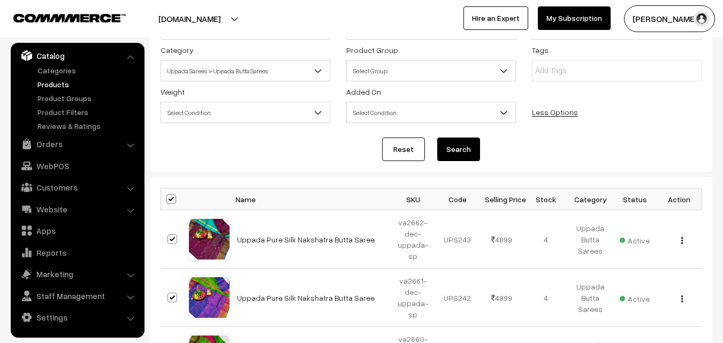
checkbox input "true"
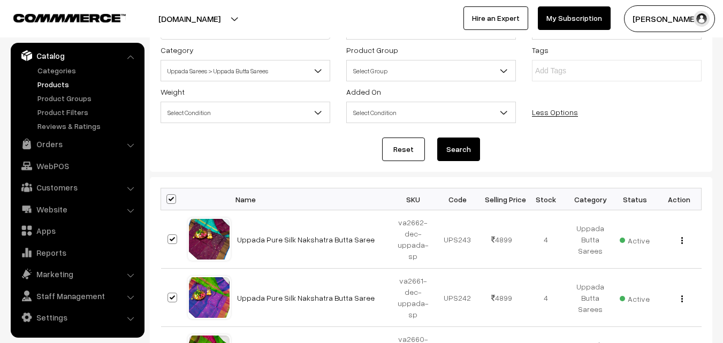
checkbox input "true"
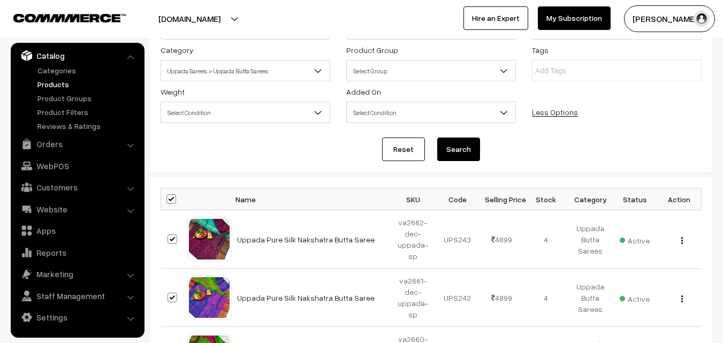
checkbox input "true"
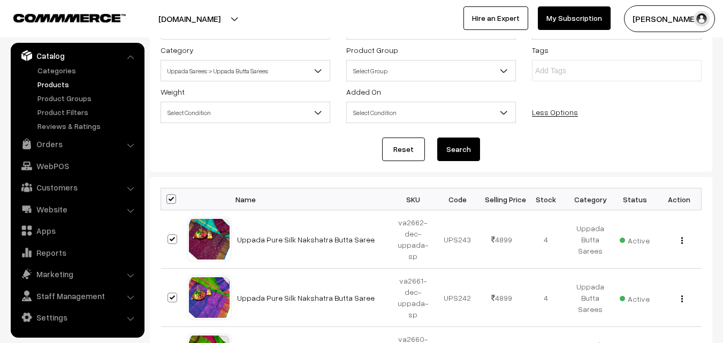
checkbox input "true"
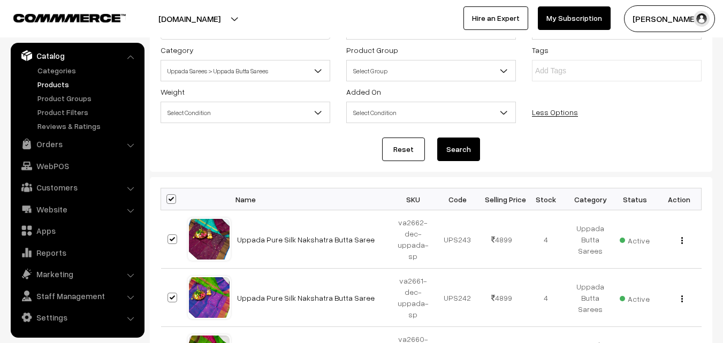
checkbox input "true"
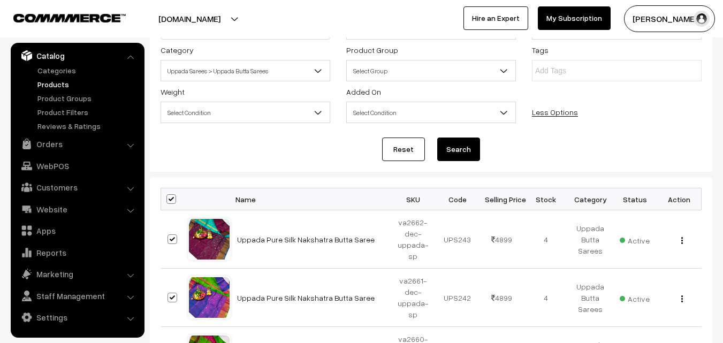
checkbox input "true"
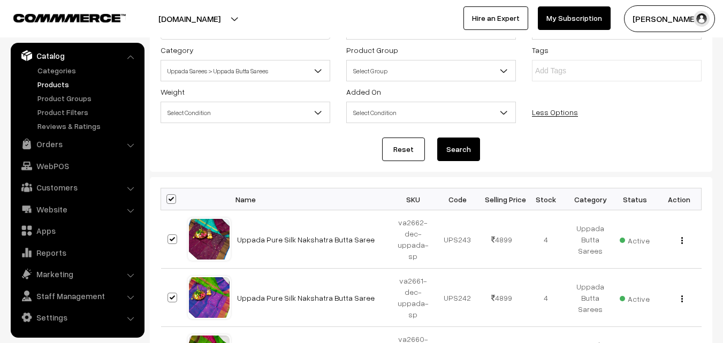
checkbox input "true"
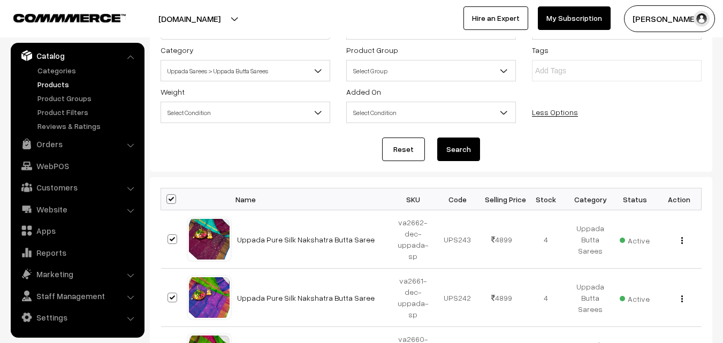
checkbox input "true"
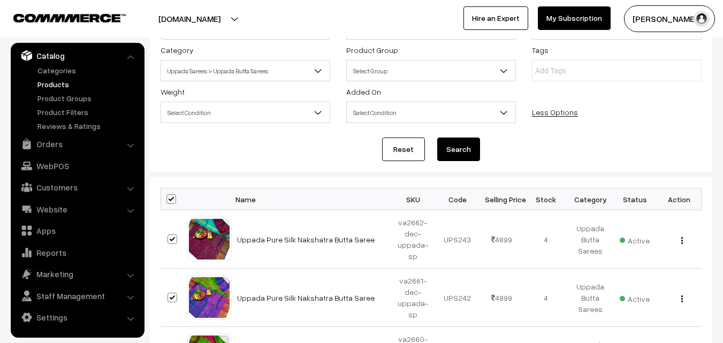
checkbox input "true"
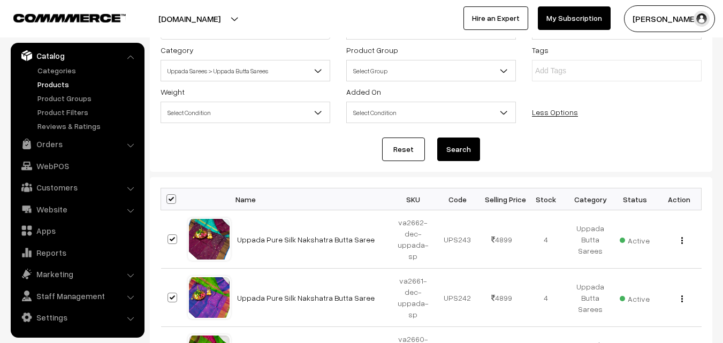
checkbox input "true"
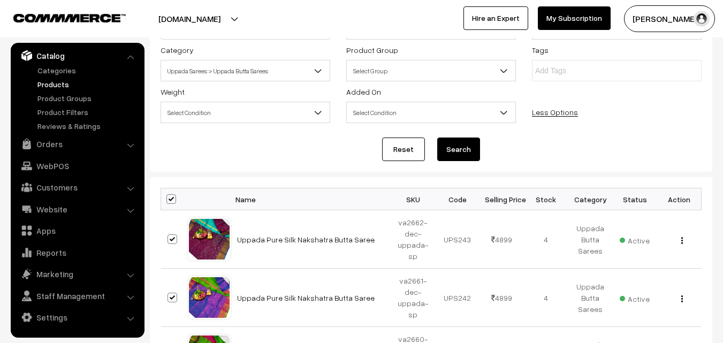
checkbox input "true"
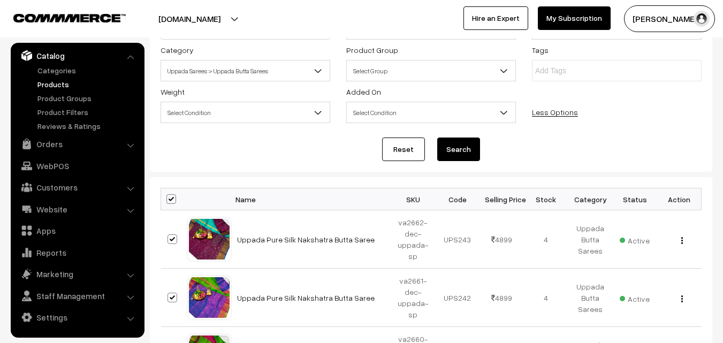
checkbox input "true"
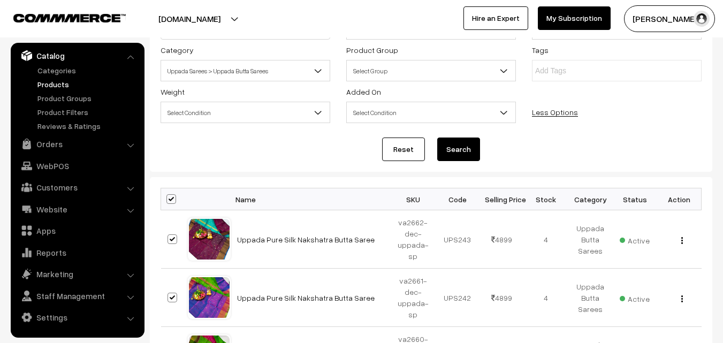
checkbox input "true"
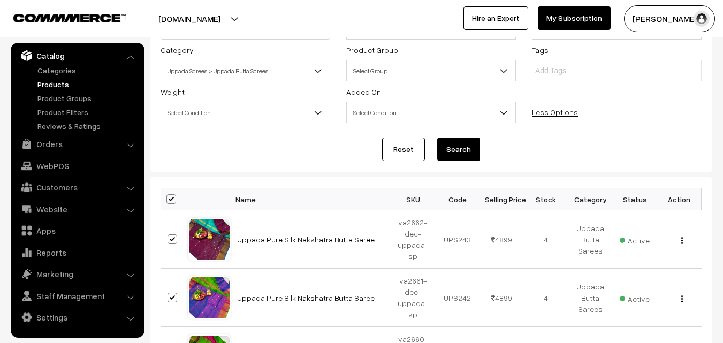
checkbox input "true"
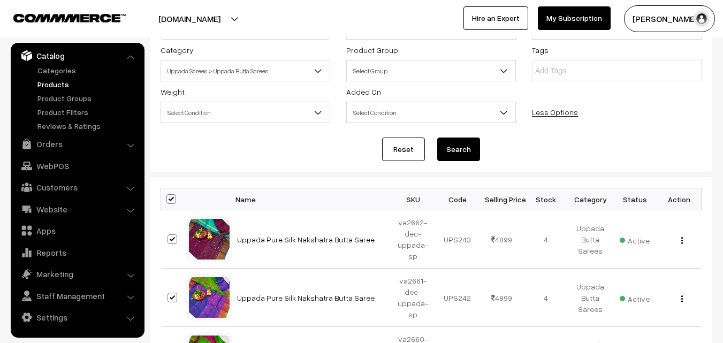
checkbox input "true"
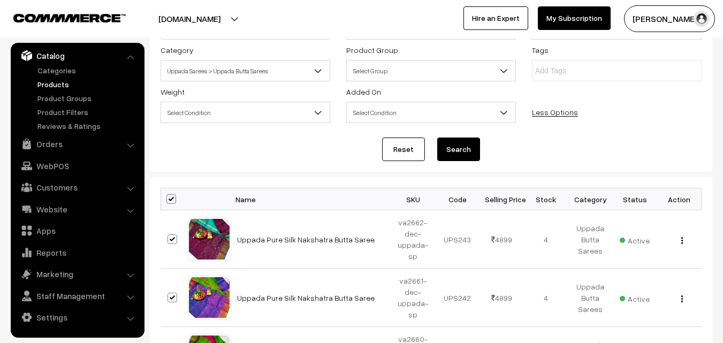
checkbox input "true"
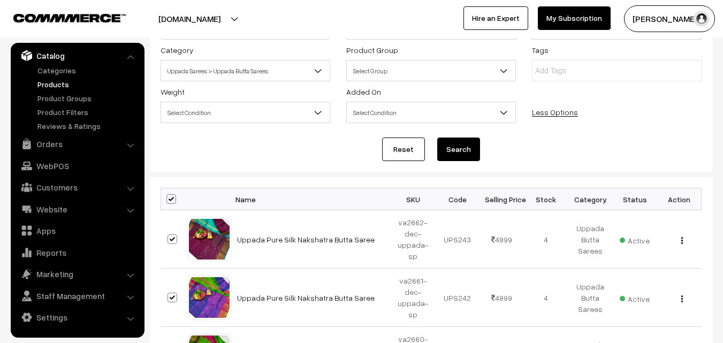
checkbox input "true"
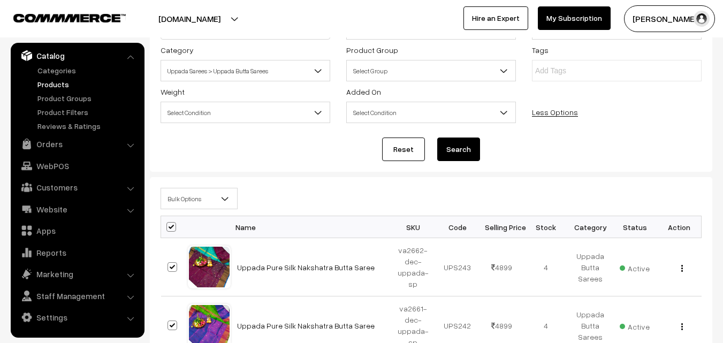
click at [225, 200] on b at bounding box center [225, 198] width 11 height 11
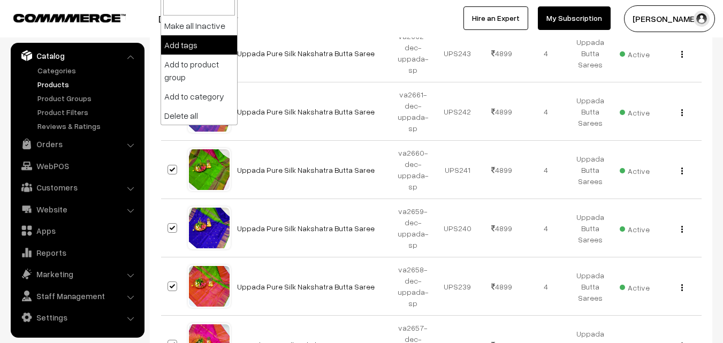
scroll to position [79, 0]
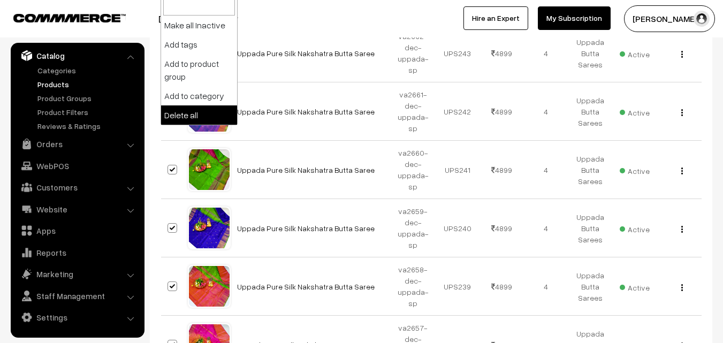
select select "delete"
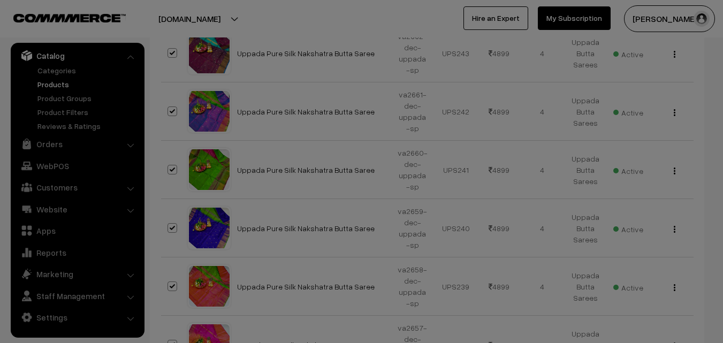
scroll to position [134, 0]
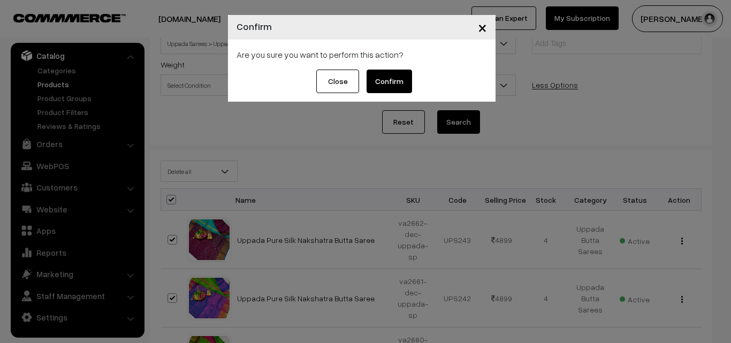
click at [400, 80] on button "Confirm" at bounding box center [389, 82] width 45 height 24
click at [330, 86] on button "Close" at bounding box center [329, 82] width 43 height 24
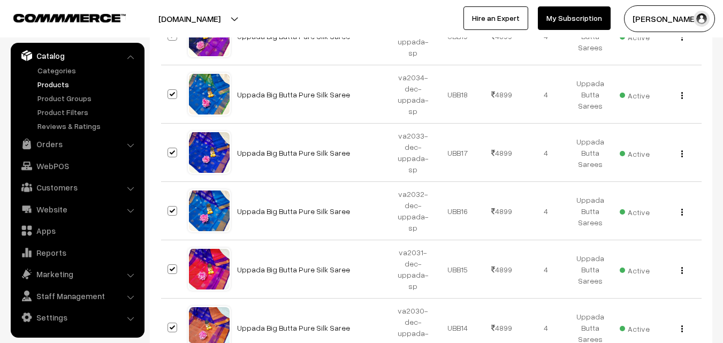
scroll to position [5971, 0]
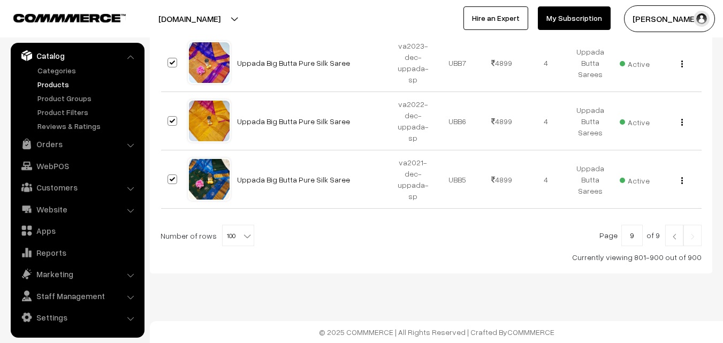
click at [675, 237] on img at bounding box center [675, 236] width 10 height 6
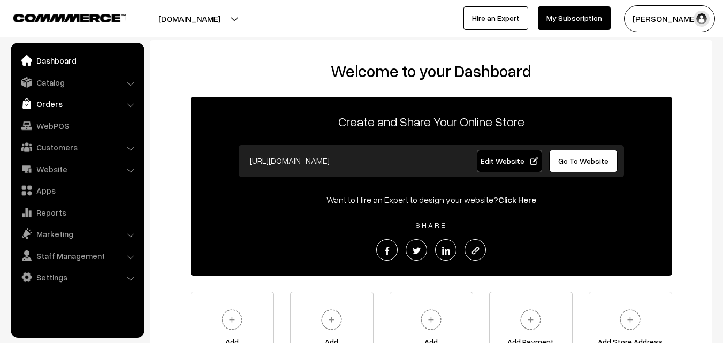
click at [55, 103] on link "Orders" at bounding box center [76, 103] width 127 height 19
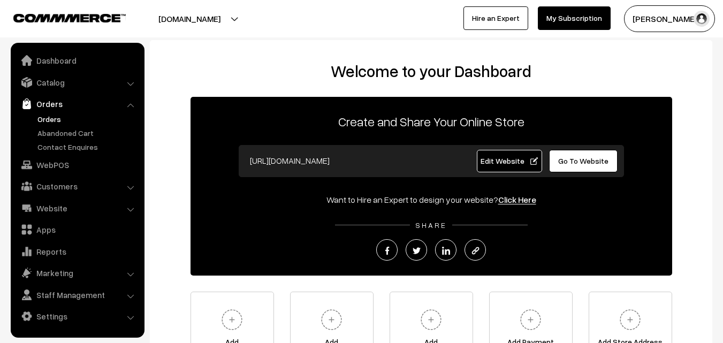
click at [55, 117] on link "Orders" at bounding box center [88, 118] width 106 height 11
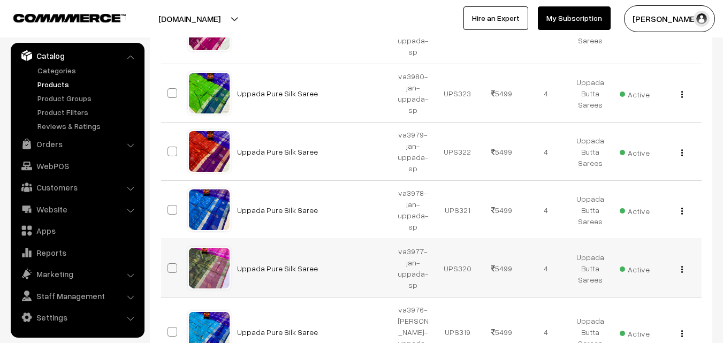
scroll to position [55, 0]
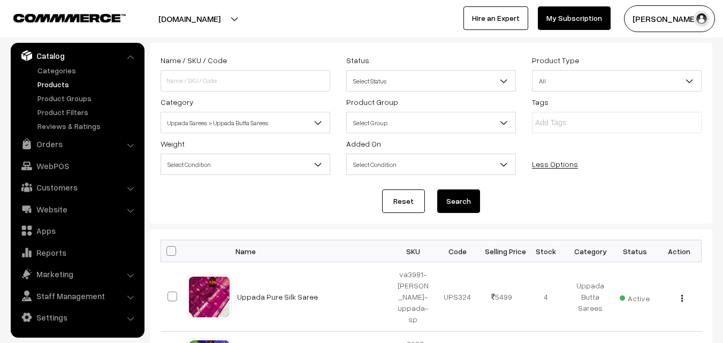
click at [172, 250] on span at bounding box center [171, 251] width 10 height 10
click at [168, 250] on input "checkbox" at bounding box center [164, 250] width 7 height 7
checkbox input "true"
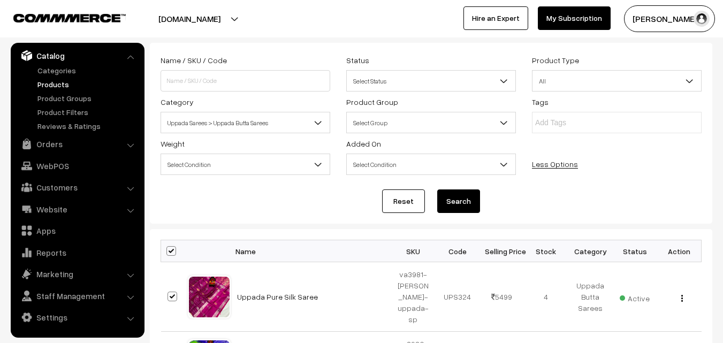
checkbox input "true"
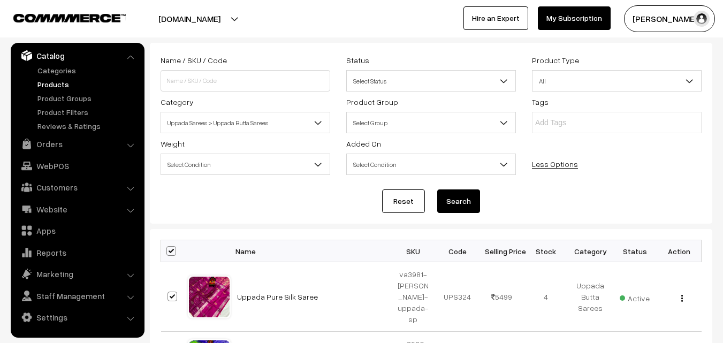
checkbox input "true"
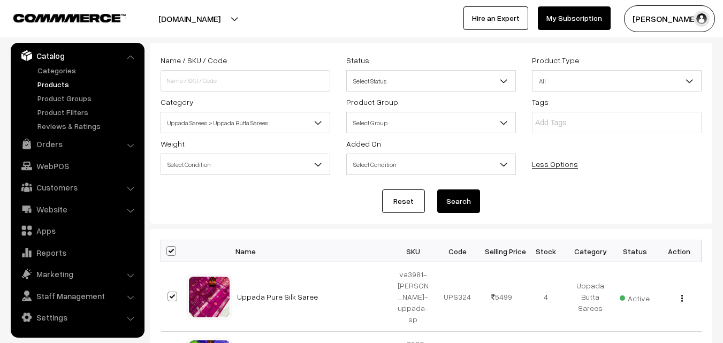
checkbox input "true"
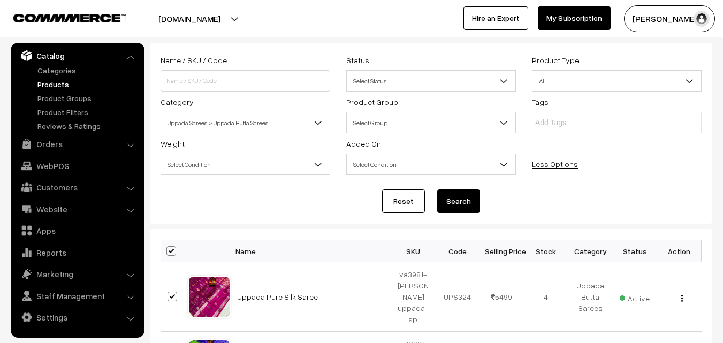
checkbox input "true"
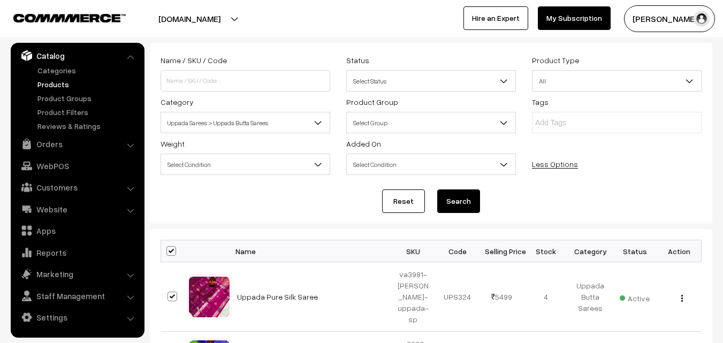
checkbox input "true"
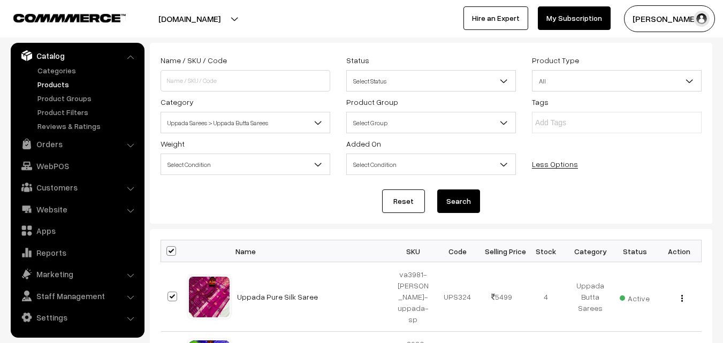
checkbox input "true"
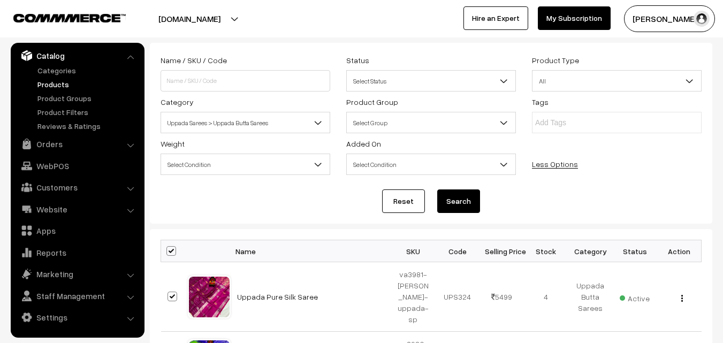
checkbox input "true"
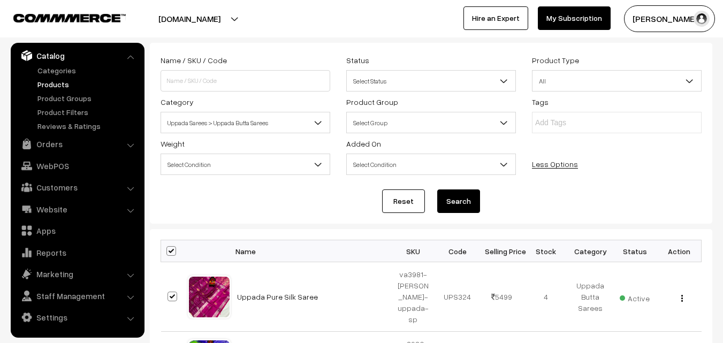
checkbox input "true"
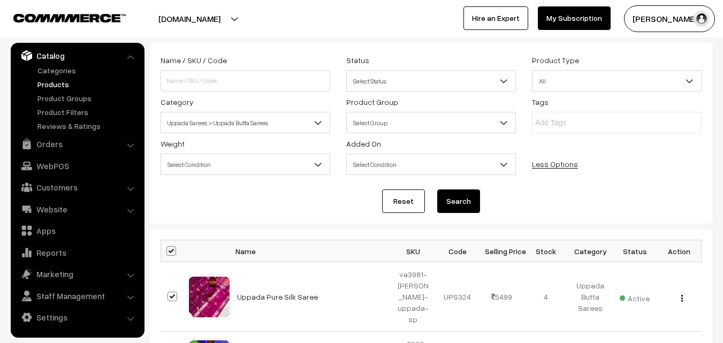
checkbox input "true"
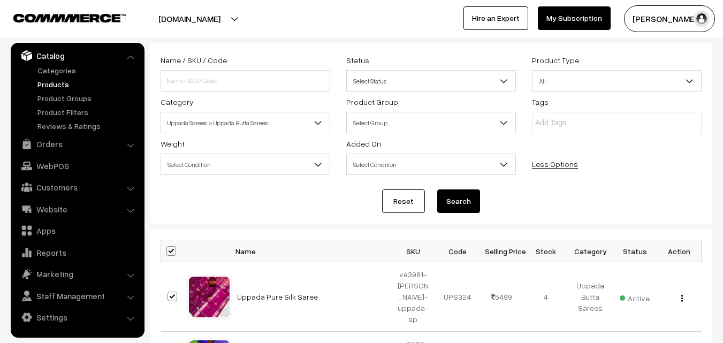
checkbox input "true"
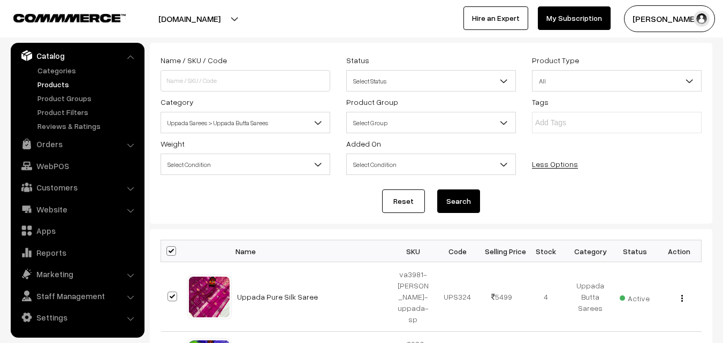
checkbox input "true"
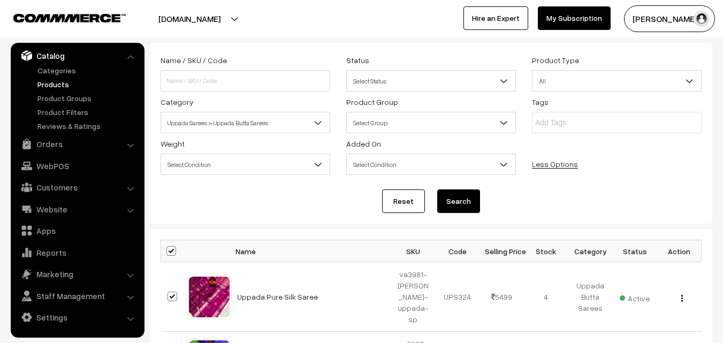
checkbox input "true"
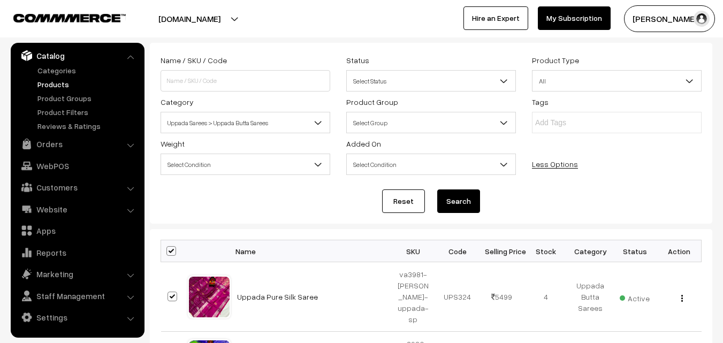
checkbox input "true"
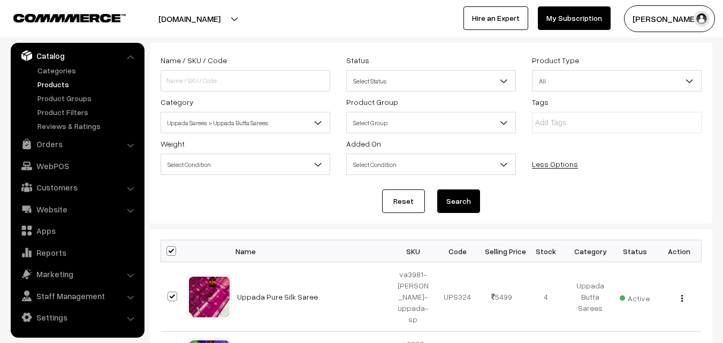
checkbox input "true"
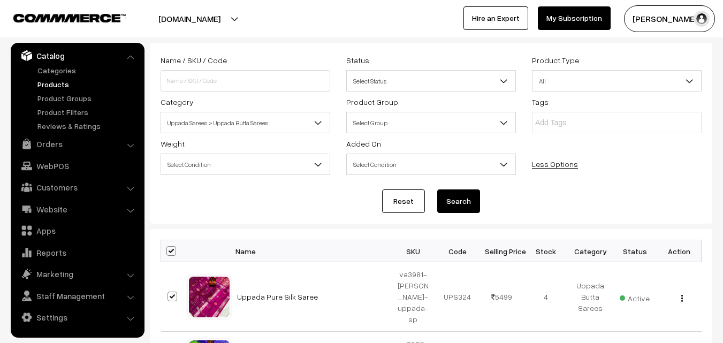
checkbox input "true"
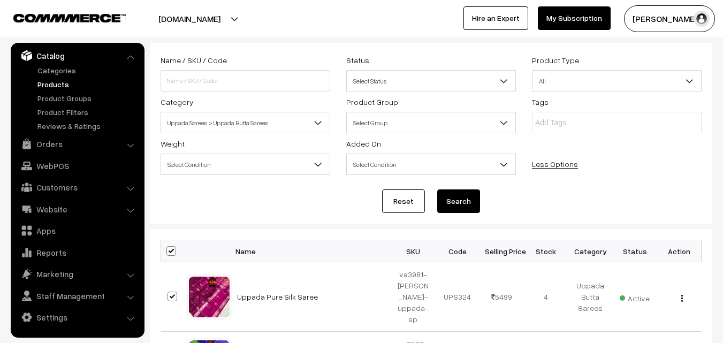
checkbox input "true"
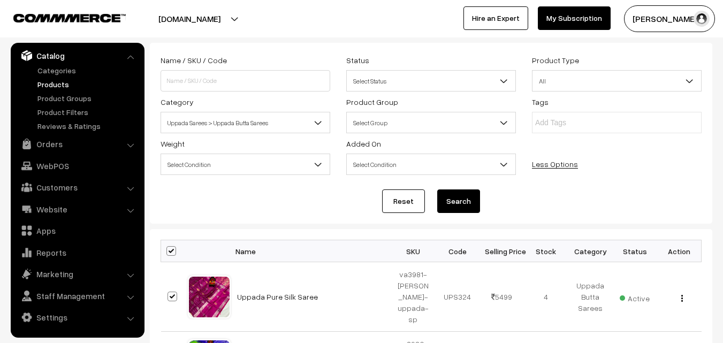
checkbox input "true"
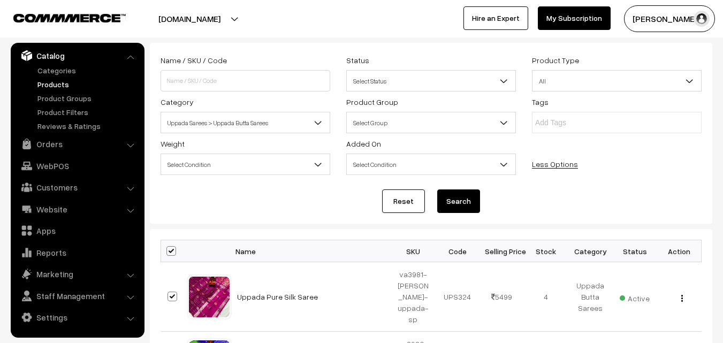
checkbox input "true"
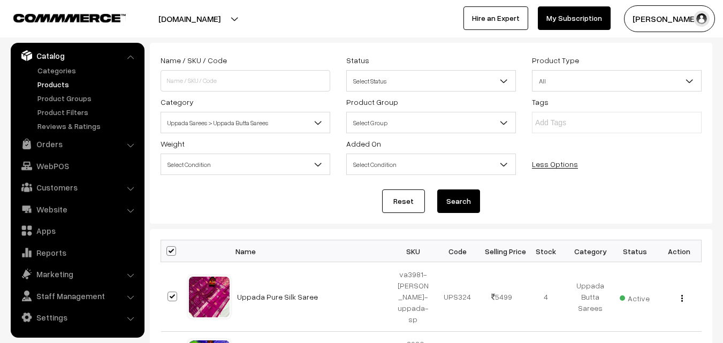
checkbox input "true"
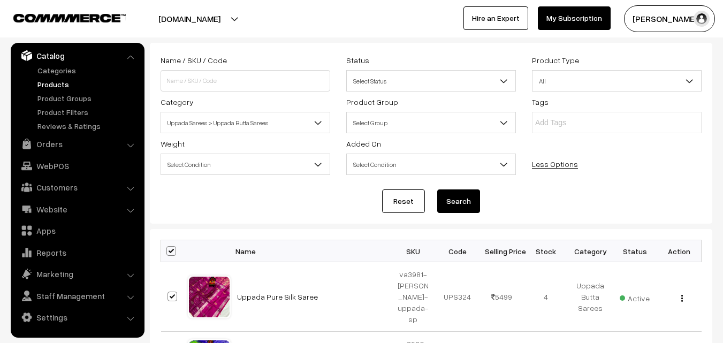
checkbox input "true"
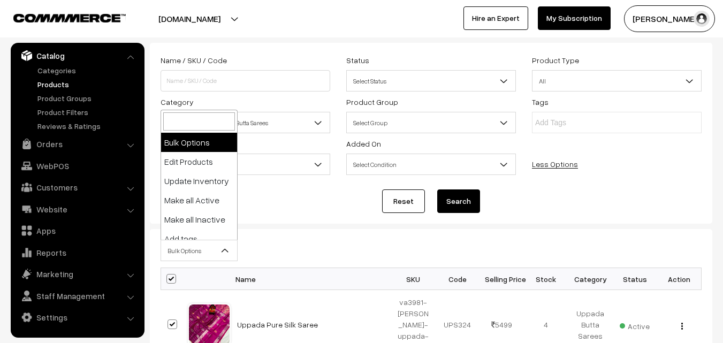
click at [229, 250] on b at bounding box center [225, 250] width 11 height 11
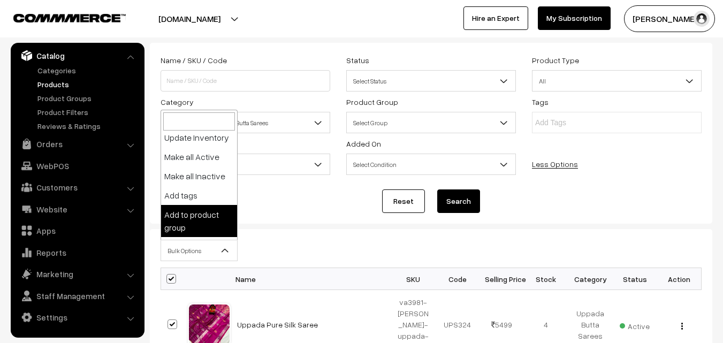
scroll to position [79, 0]
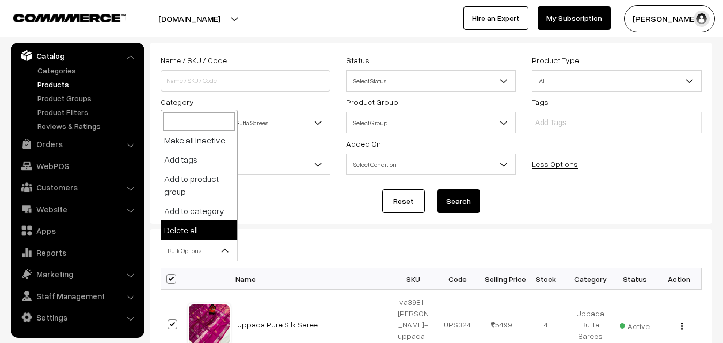
select select "delete"
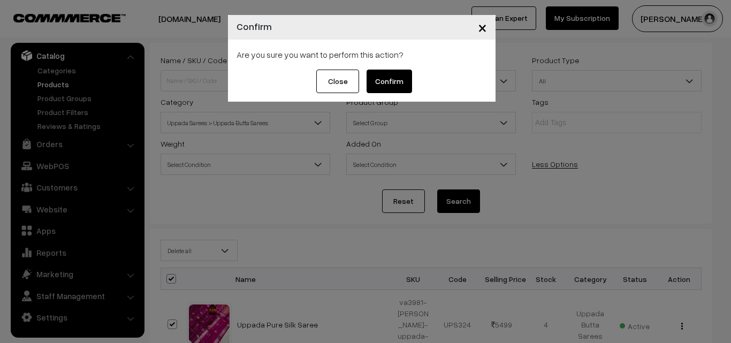
click at [392, 83] on button "Confirm" at bounding box center [389, 82] width 45 height 24
click at [331, 81] on button "Close" at bounding box center [329, 82] width 43 height 24
